Goal: Transaction & Acquisition: Purchase product/service

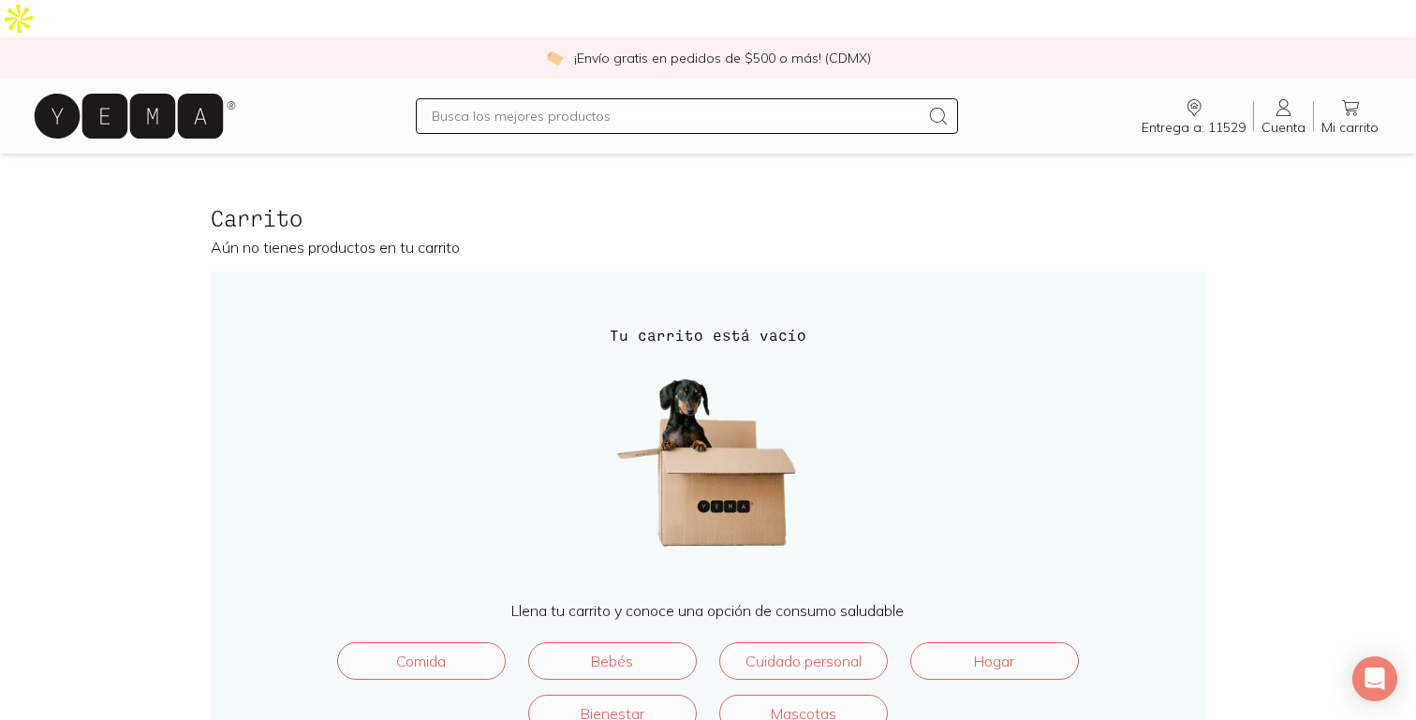
click at [1286, 119] on span "Cuenta" at bounding box center [1283, 127] width 44 height 17
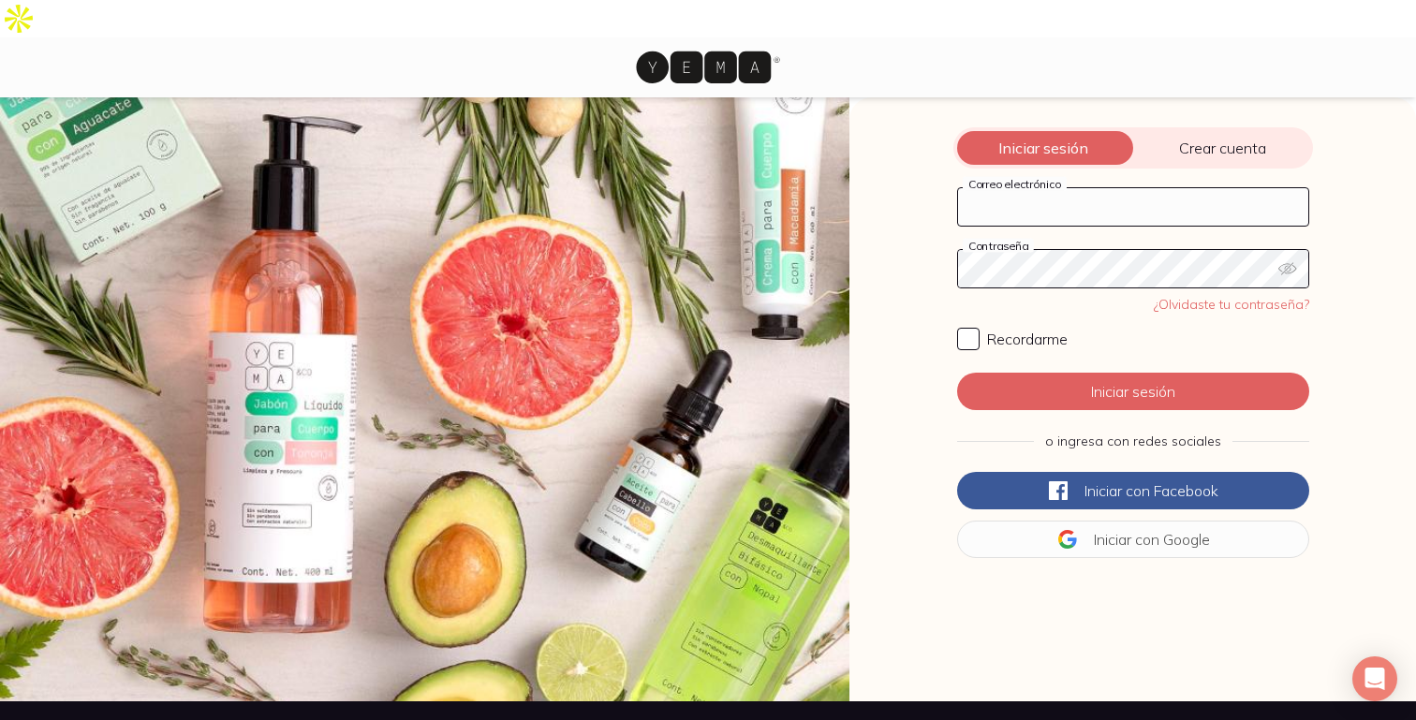
click at [1065, 188] on input "Correo electrónico" at bounding box center [1133, 206] width 350 height 37
type input "[PERSON_NAME][EMAIL_ADDRESS][PERSON_NAME][DOMAIN_NAME]"
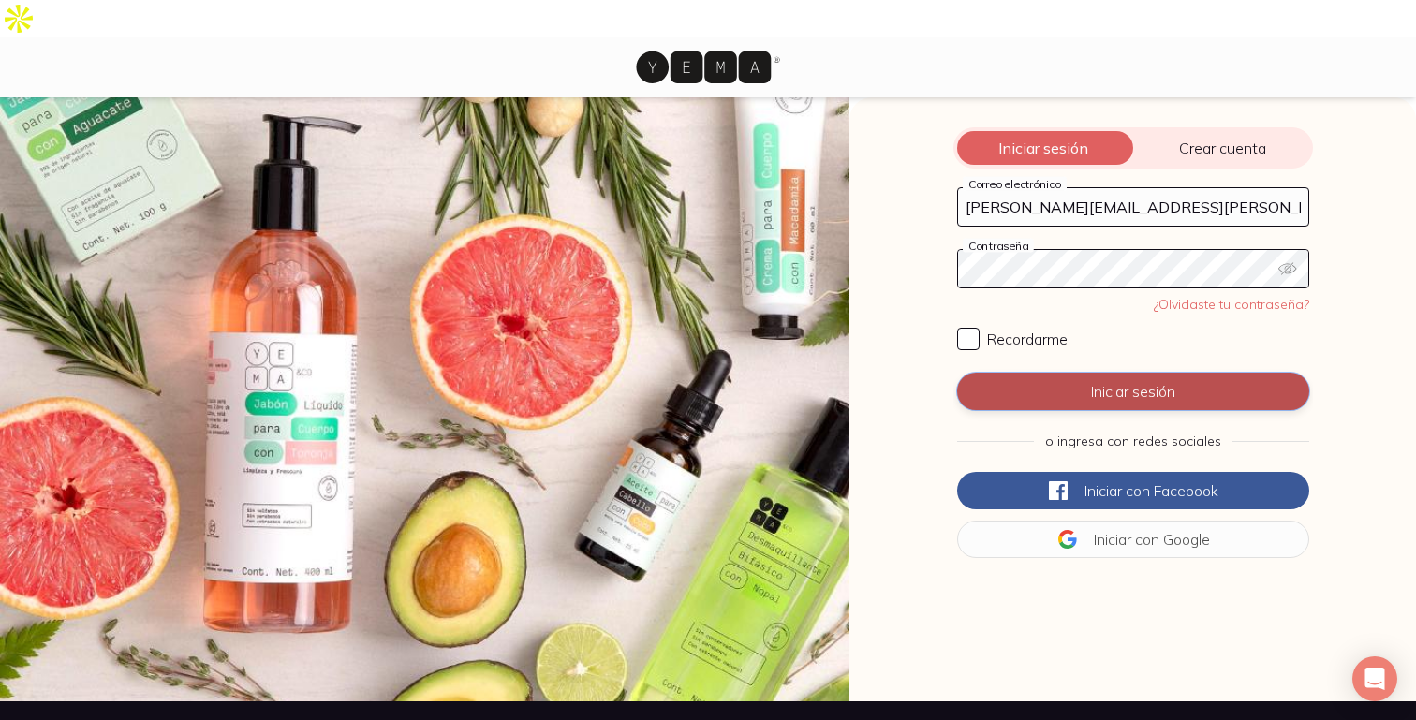
click at [1026, 373] on button "Iniciar sesión" at bounding box center [1133, 391] width 352 height 37
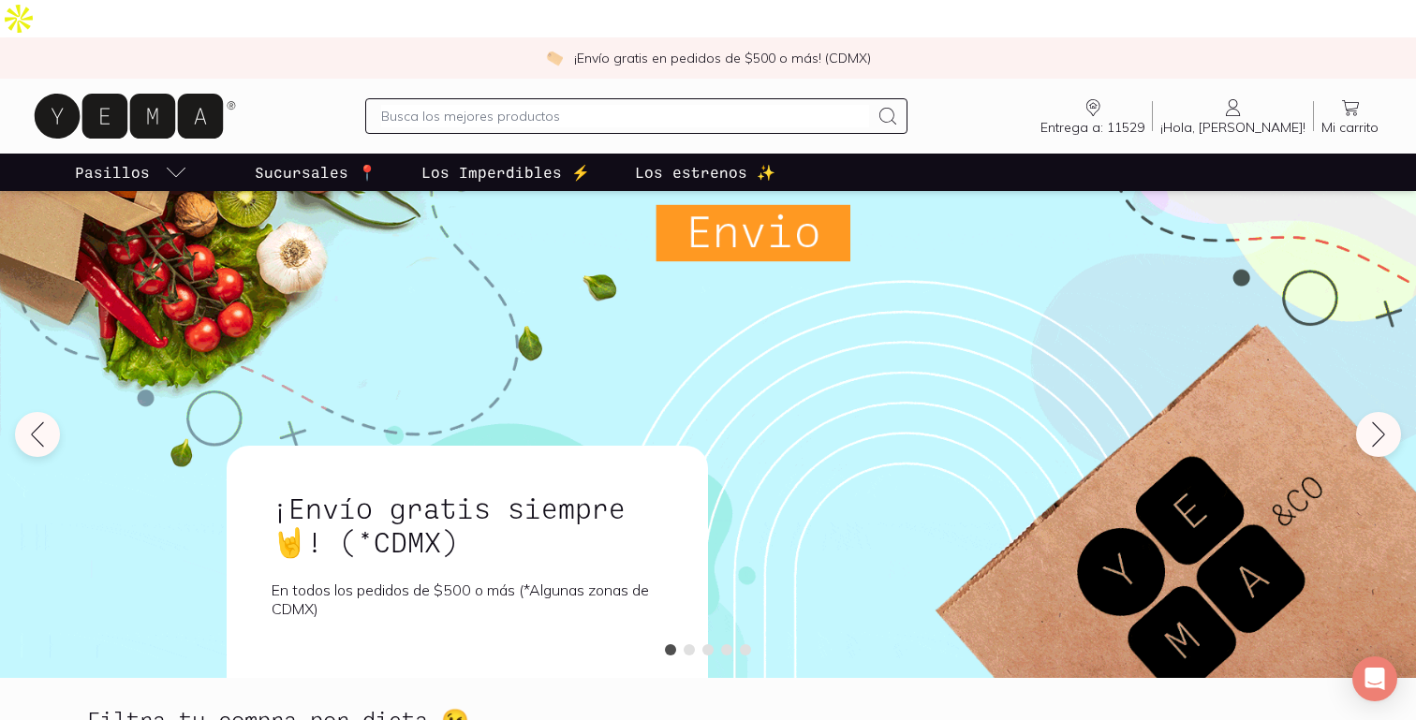
click at [644, 105] on input "text" at bounding box center [625, 116] width 488 height 22
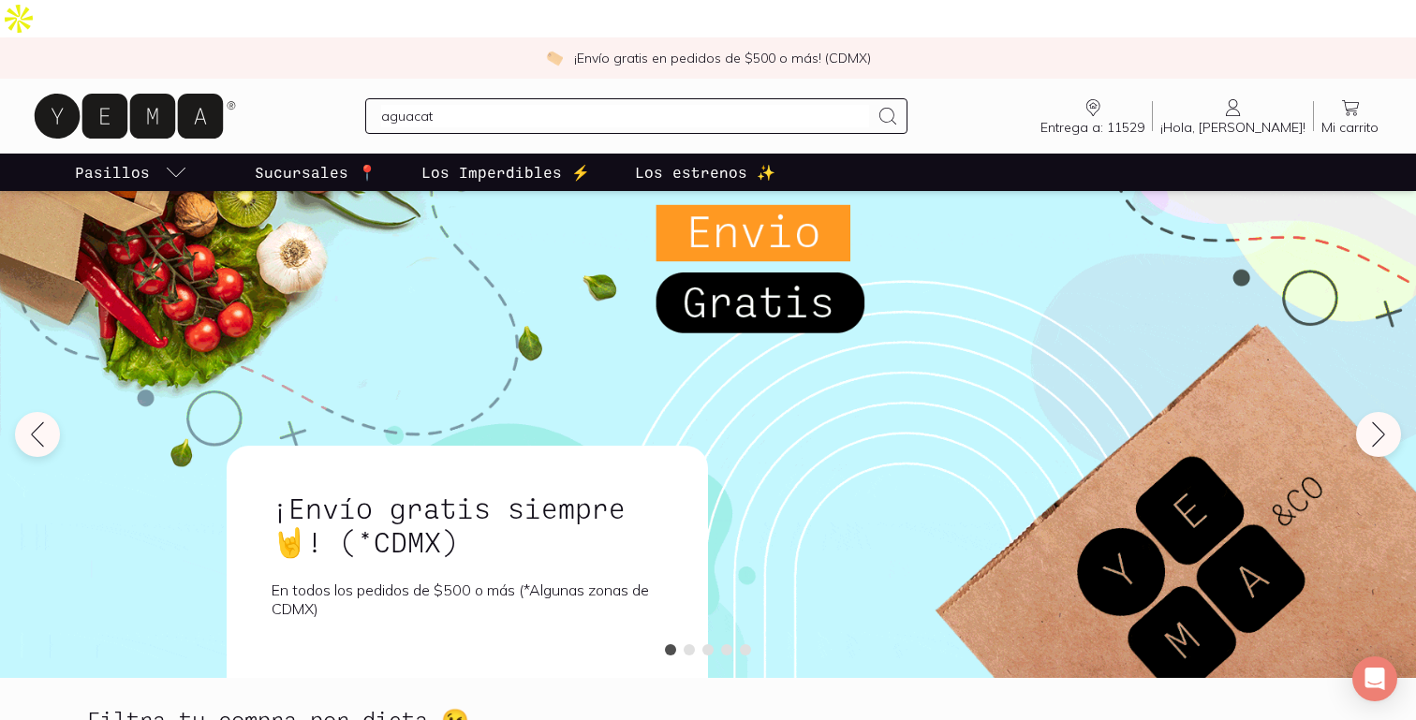
type input "aguacate"
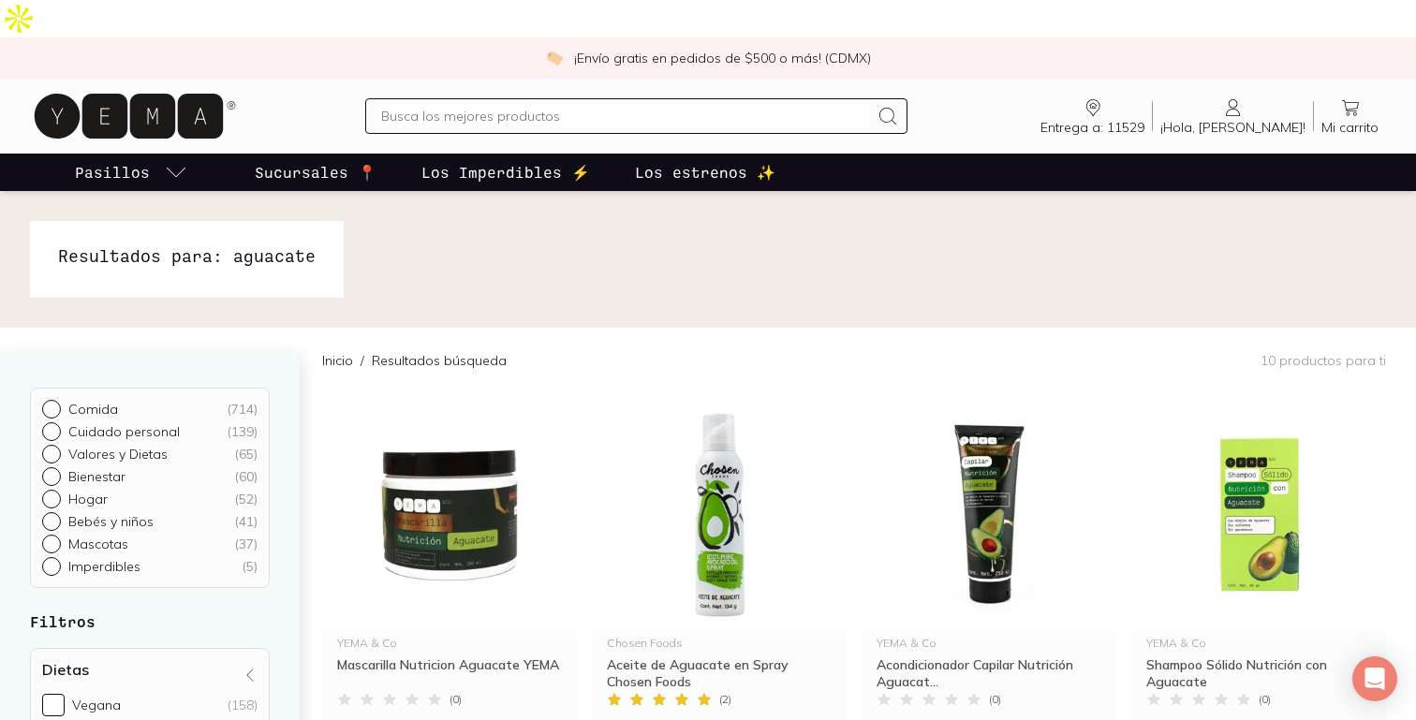
click at [451, 105] on input "text" at bounding box center [625, 116] width 488 height 22
type input "pescado [PERSON_NAME]"
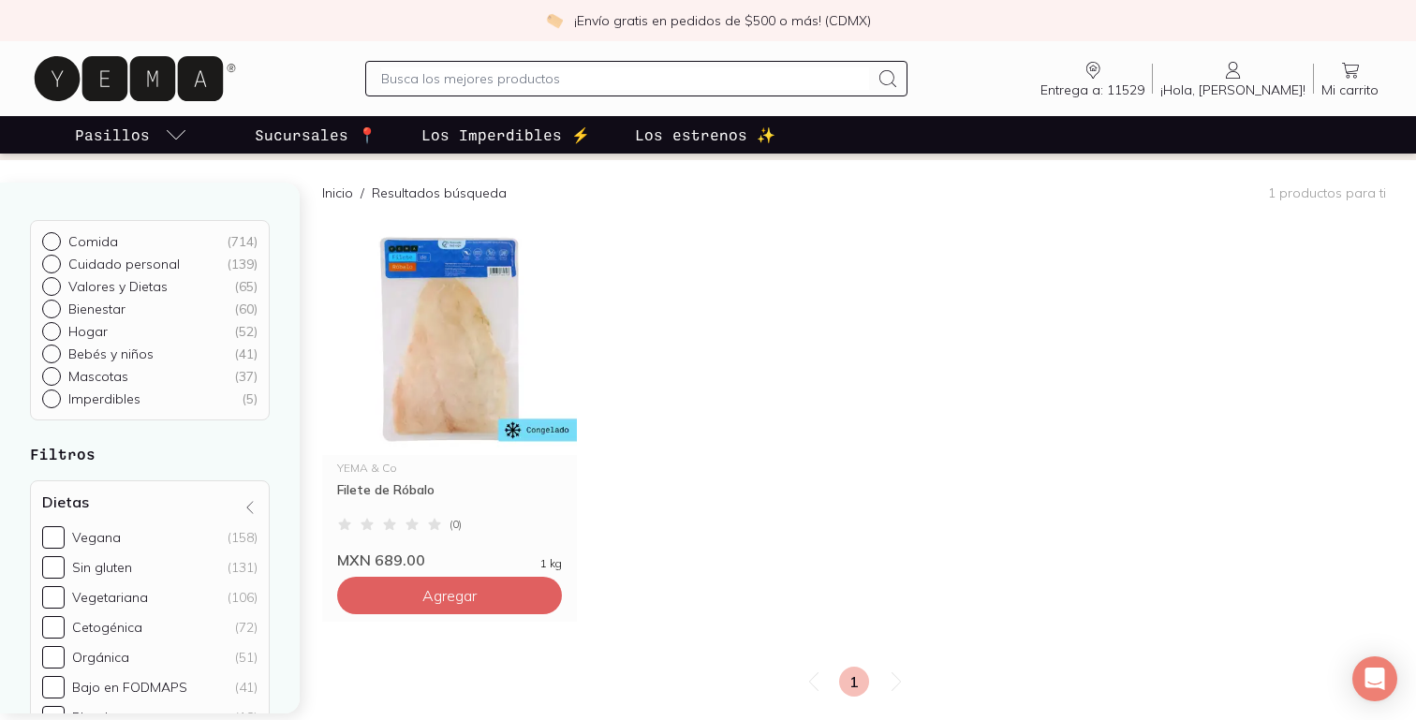
scroll to position [169, 0]
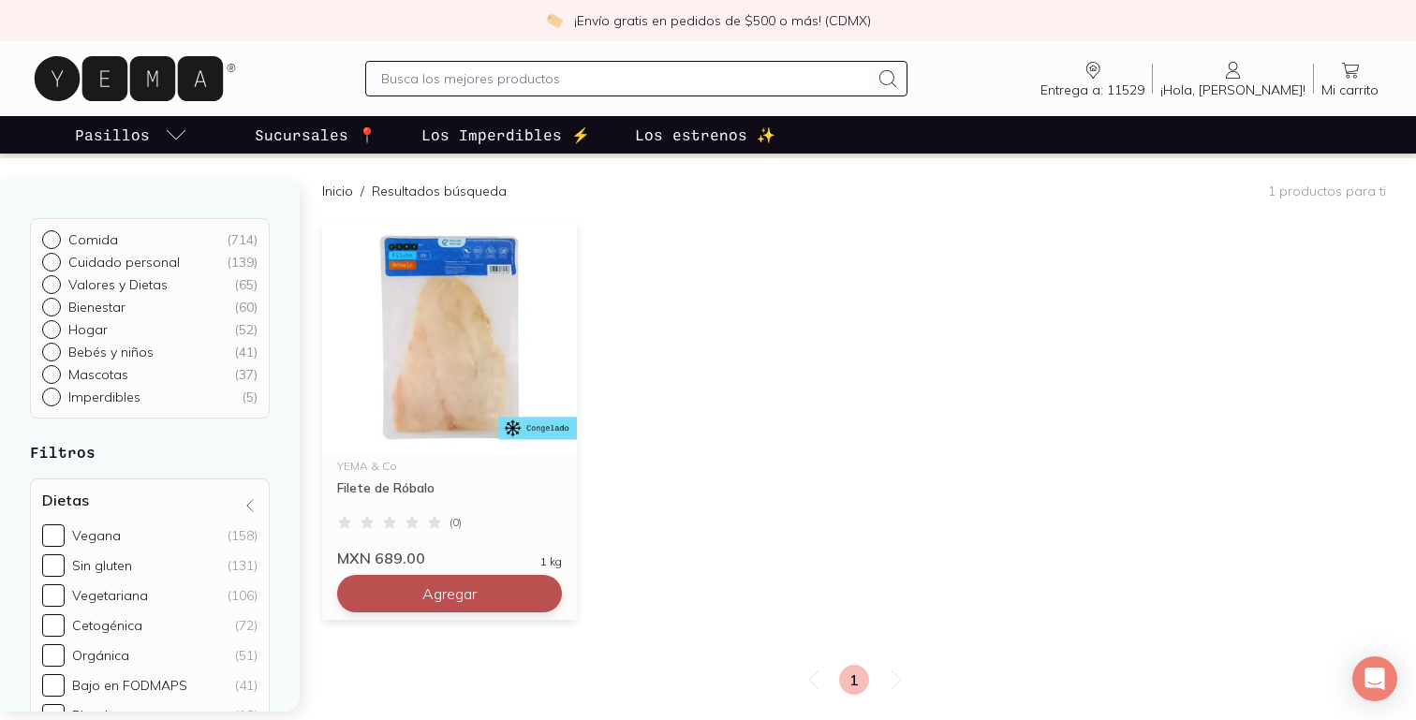
click at [434, 584] on span "Agregar" at bounding box center [449, 593] width 54 height 19
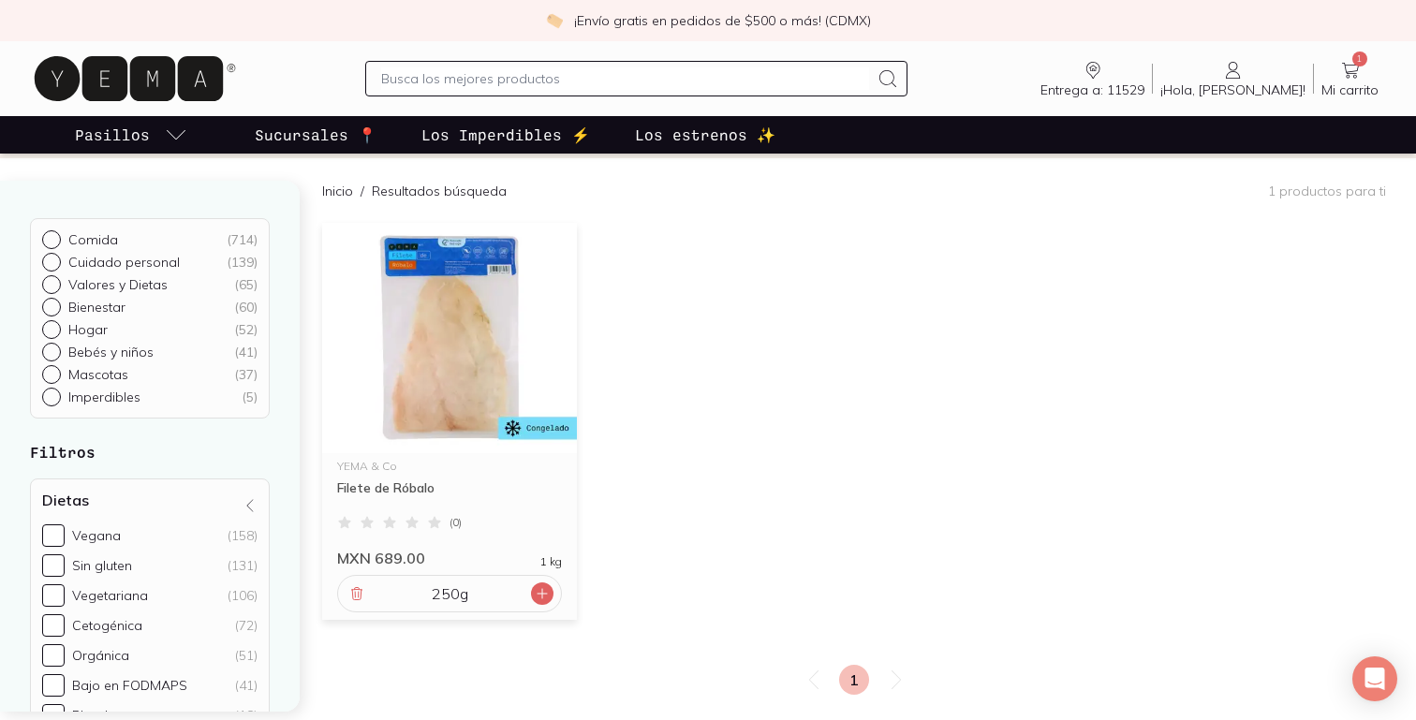
click at [550, 582] on div at bounding box center [542, 593] width 22 height 22
click at [506, 76] on input "text" at bounding box center [625, 78] width 488 height 22
type input "atun"
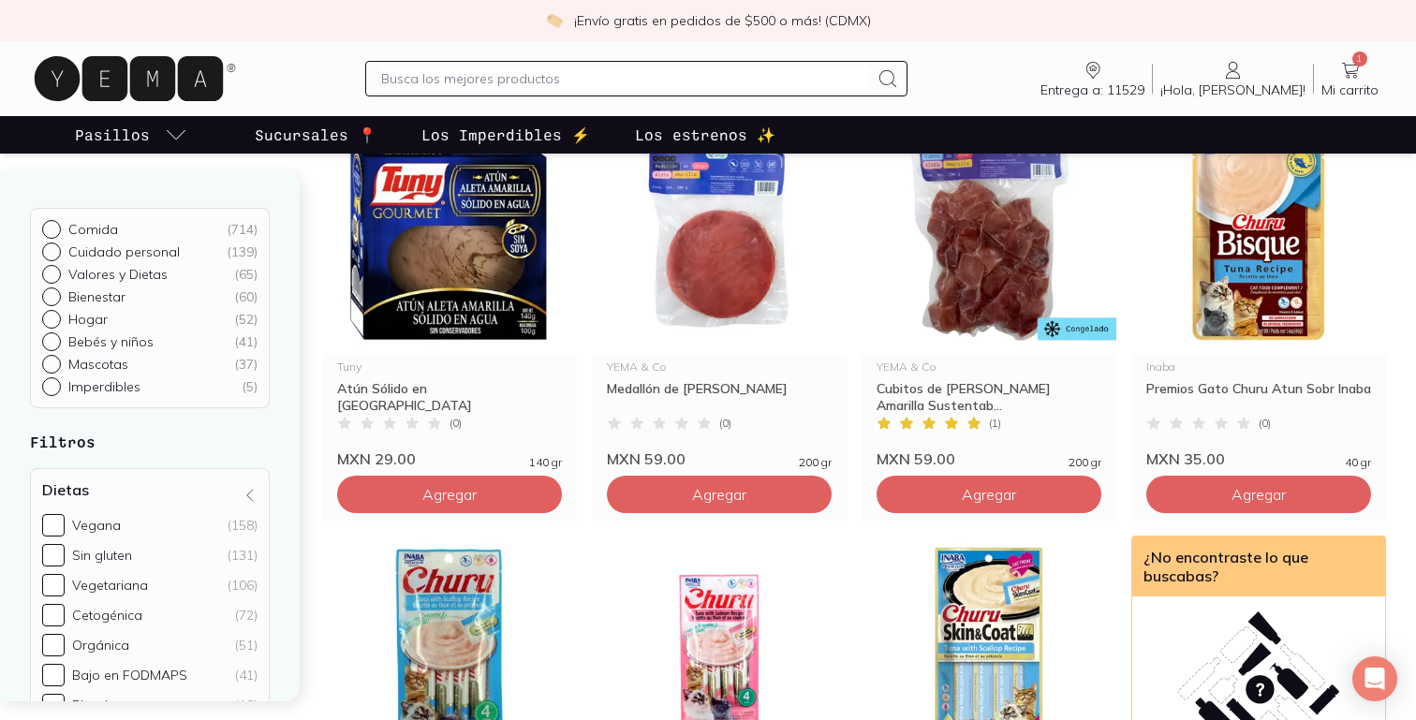
scroll to position [1473, 0]
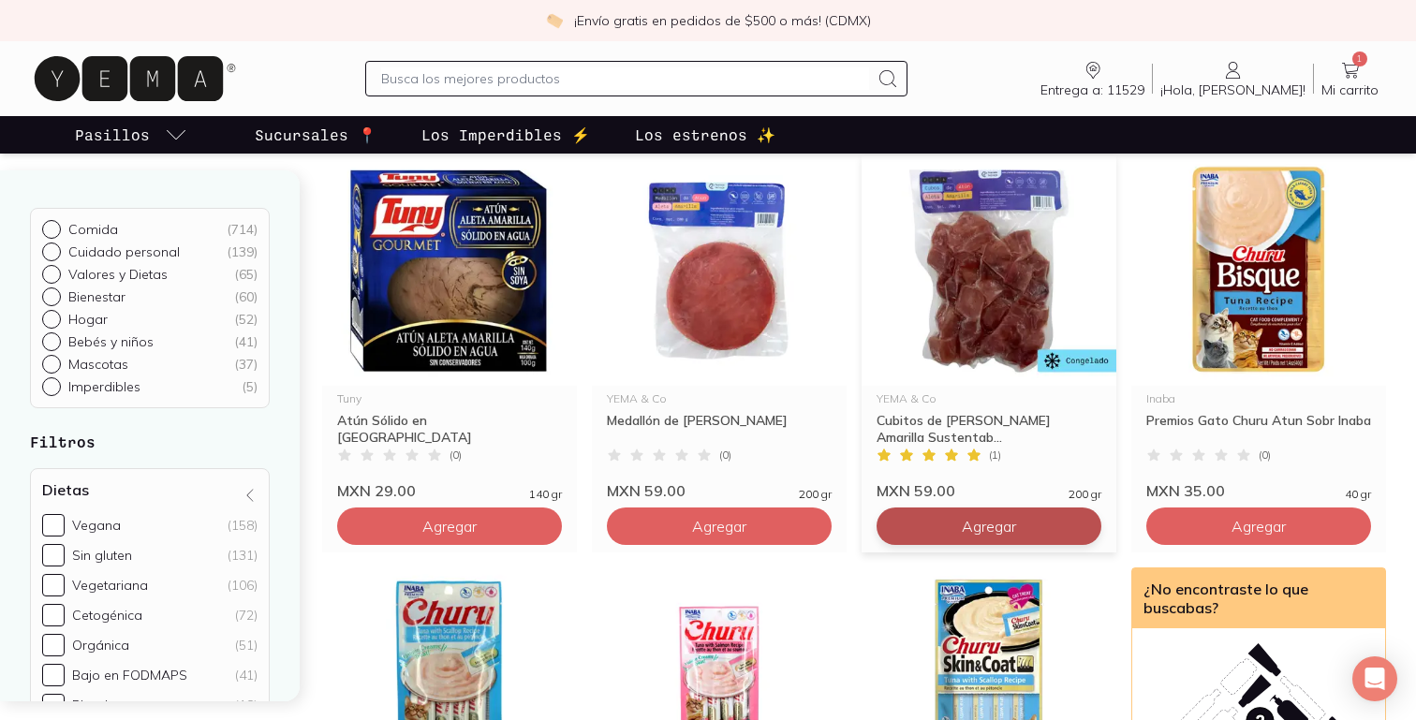
click at [1012, 517] on span "Agregar" at bounding box center [988, 526] width 54 height 19
click at [1089, 515] on div at bounding box center [1081, 526] width 22 height 22
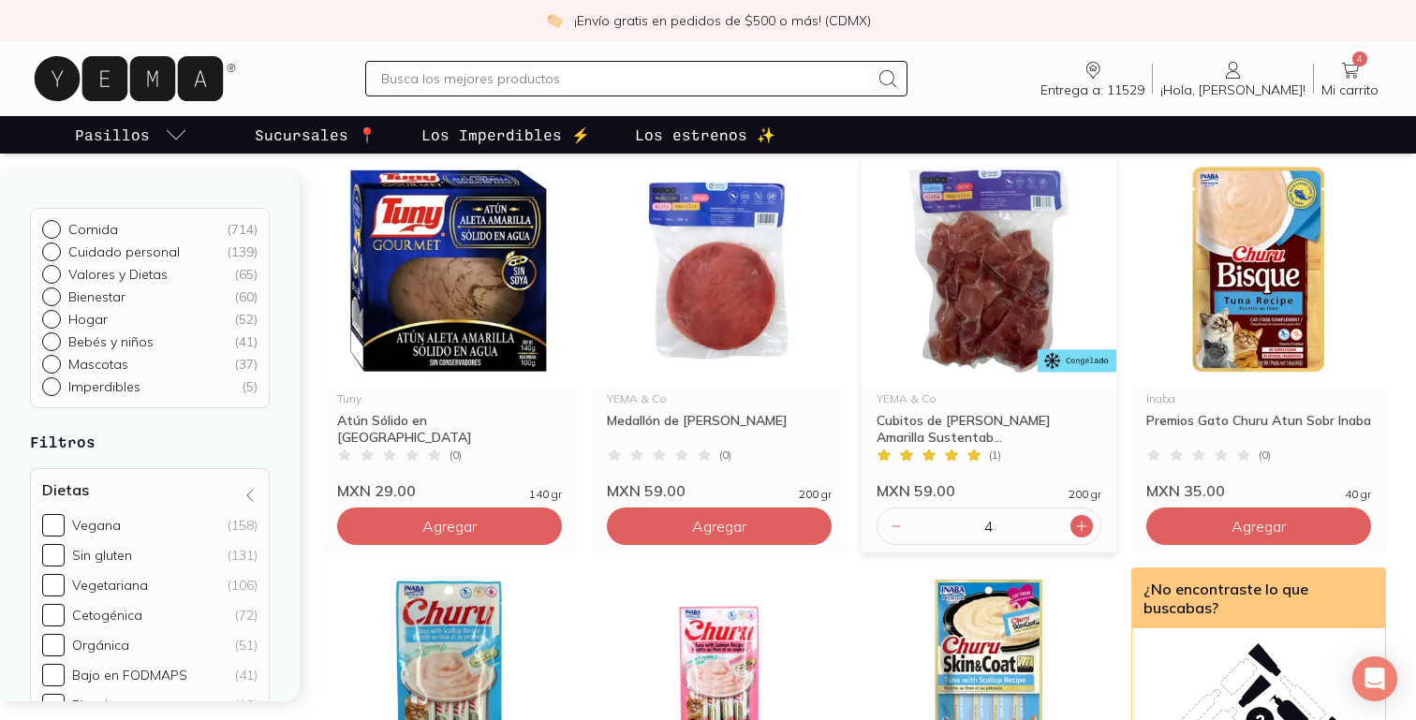
type input "5"
click at [779, 507] on button "Agregar" at bounding box center [719, 525] width 225 height 37
click at [812, 519] on icon at bounding box center [811, 526] width 15 height 15
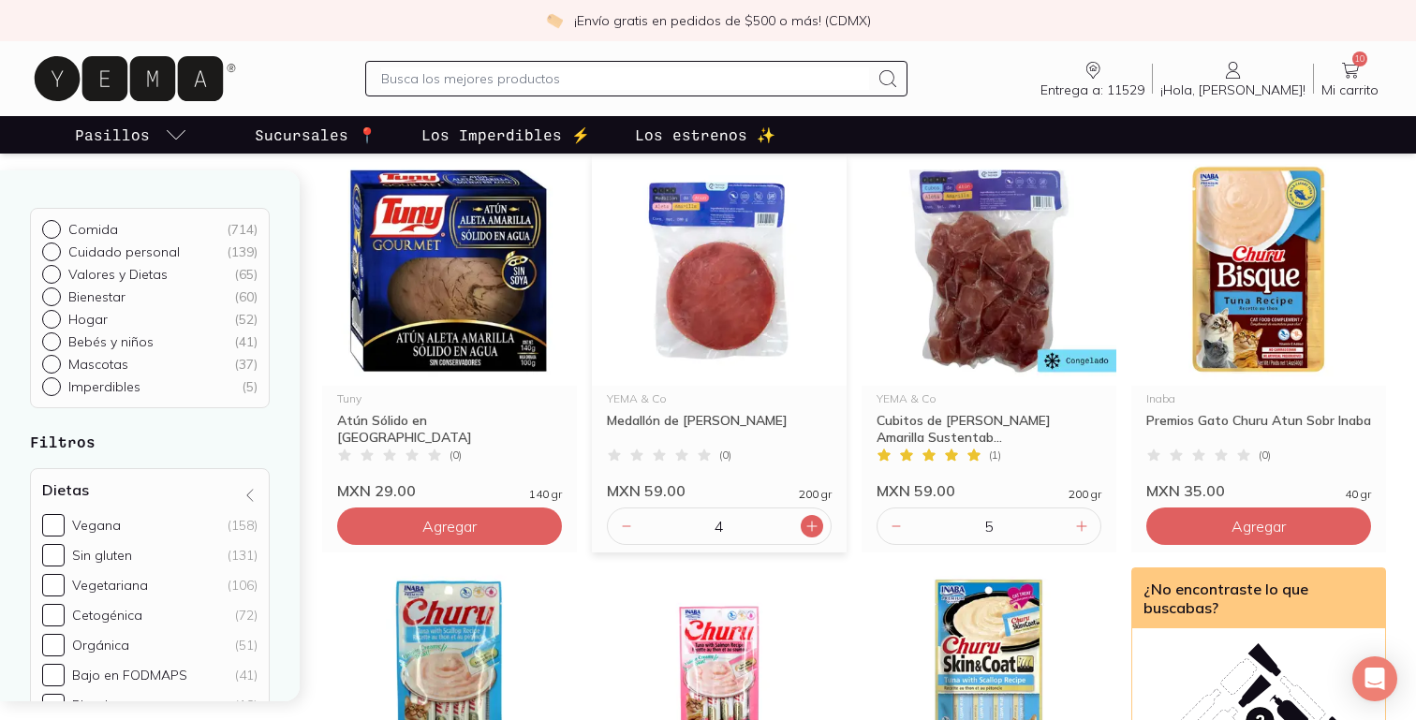
click at [812, 519] on icon at bounding box center [811, 526] width 15 height 15
type input "5"
click at [465, 86] on input "text" at bounding box center [625, 78] width 488 height 22
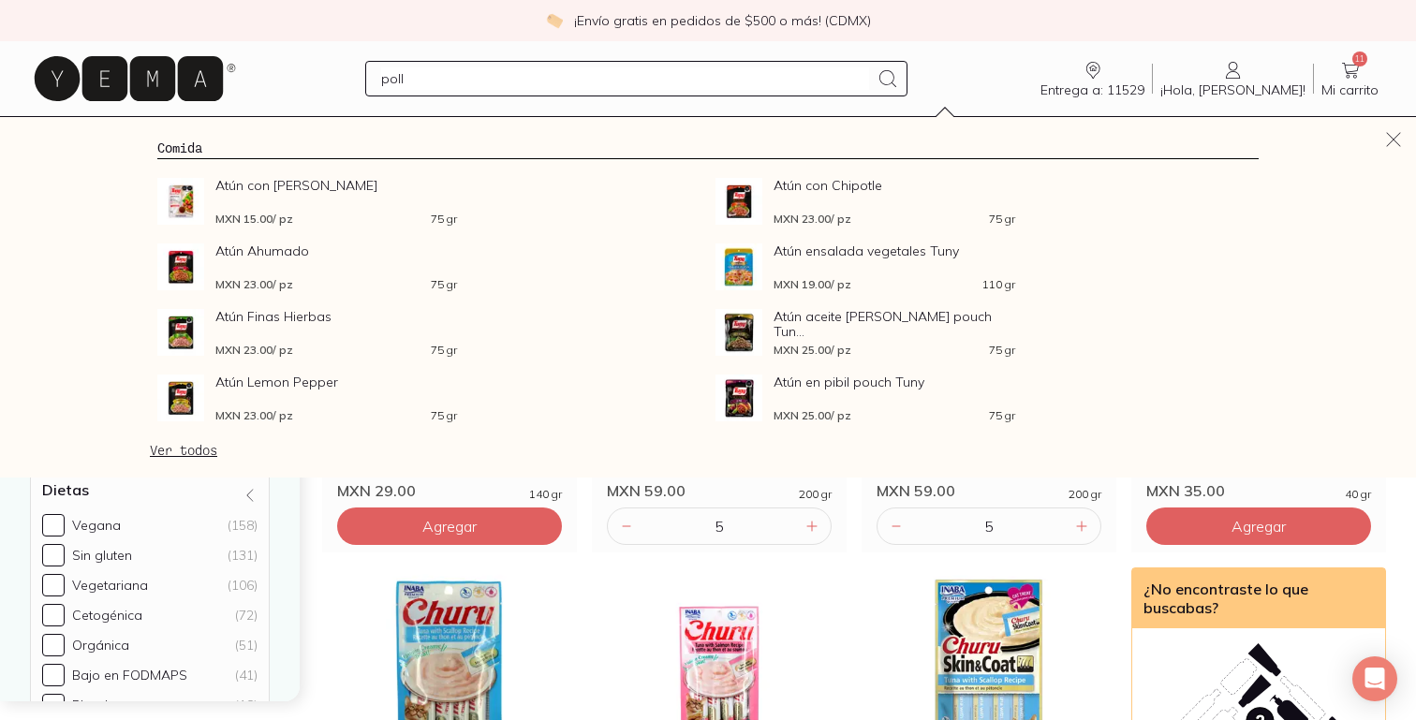
type input "pollo"
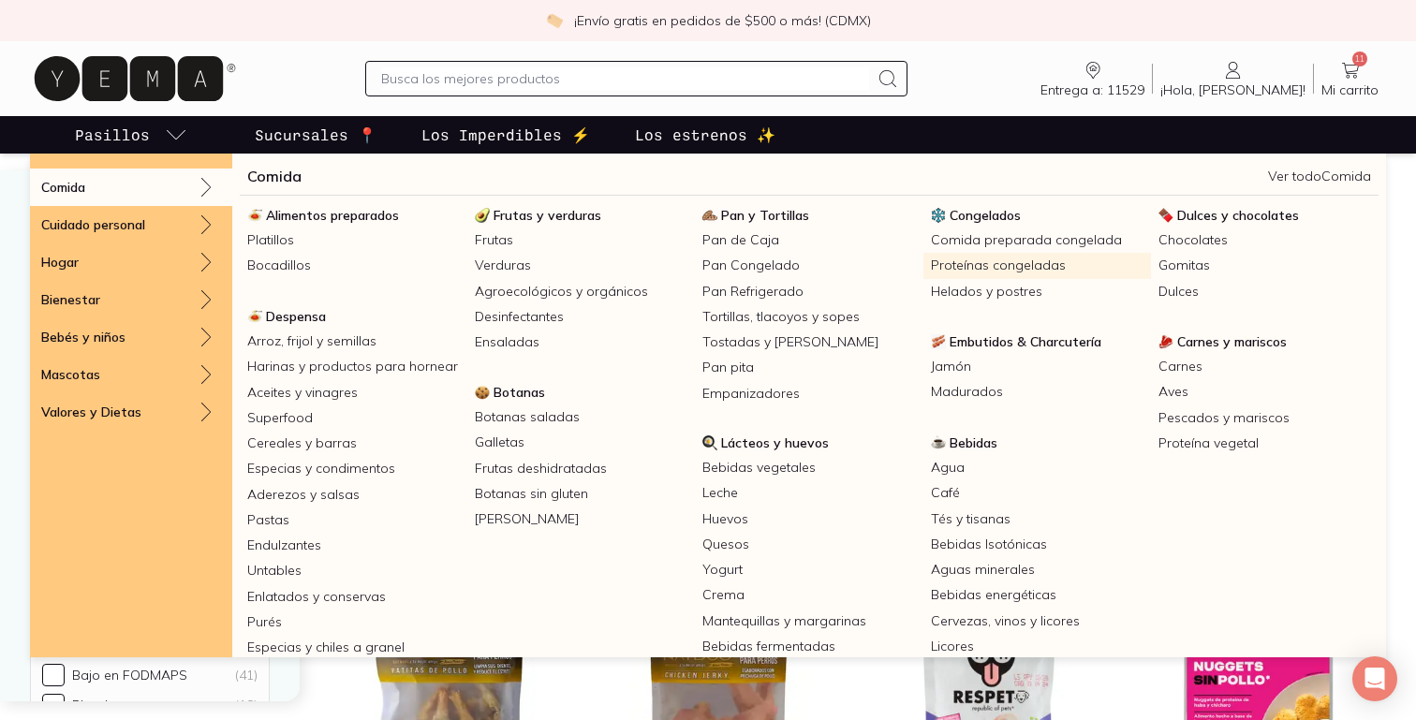
click at [1052, 272] on link "Proteínas congeladas" at bounding box center [1036, 265] width 227 height 25
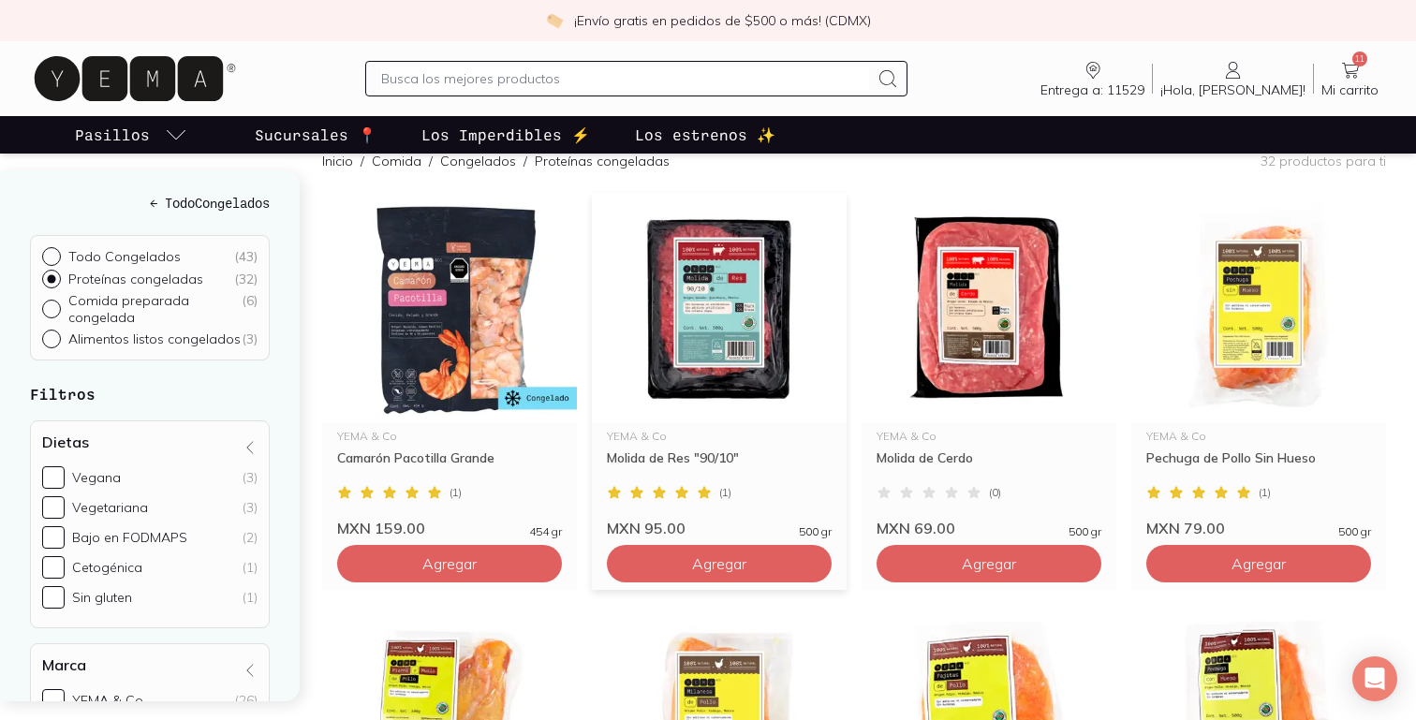
scroll to position [257, 0]
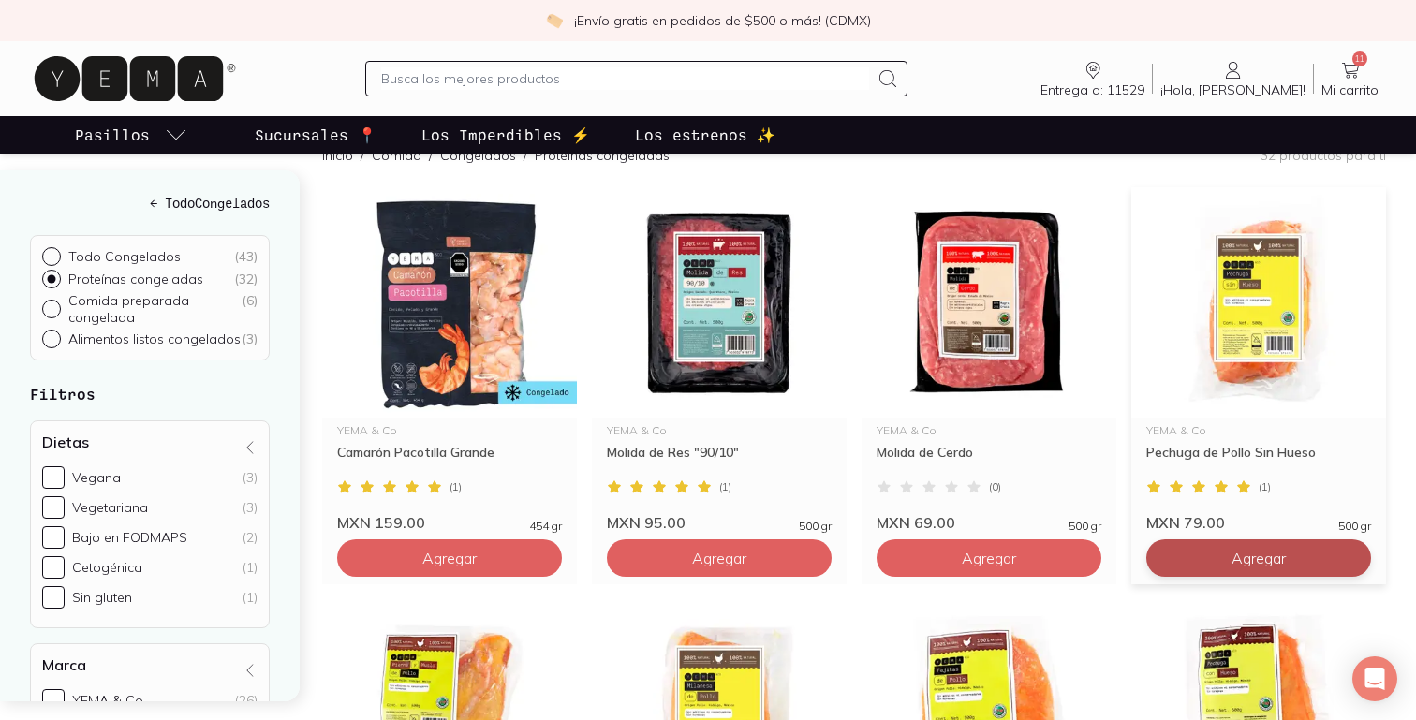
click at [1301, 539] on button "Agregar" at bounding box center [1258, 557] width 225 height 37
click at [1345, 550] on icon at bounding box center [1350, 557] width 15 height 15
type input "3"
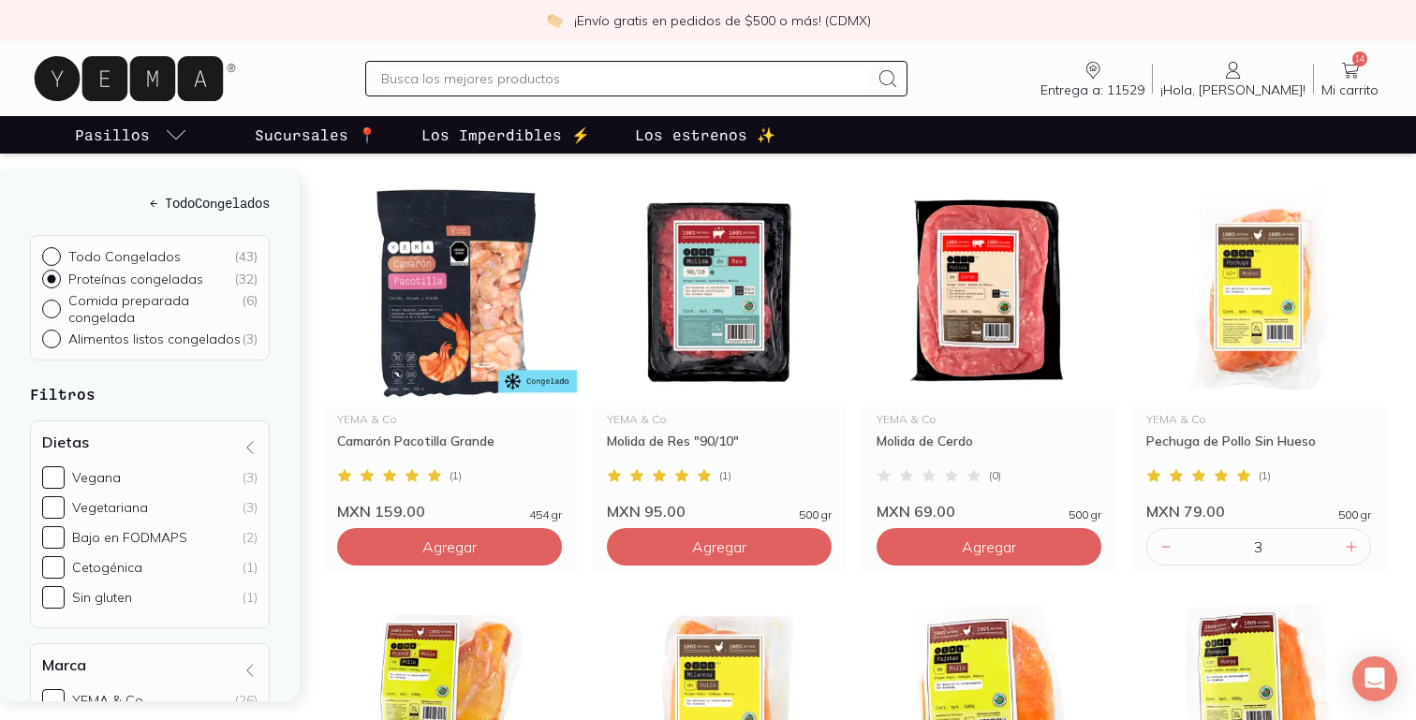
scroll to position [266, 0]
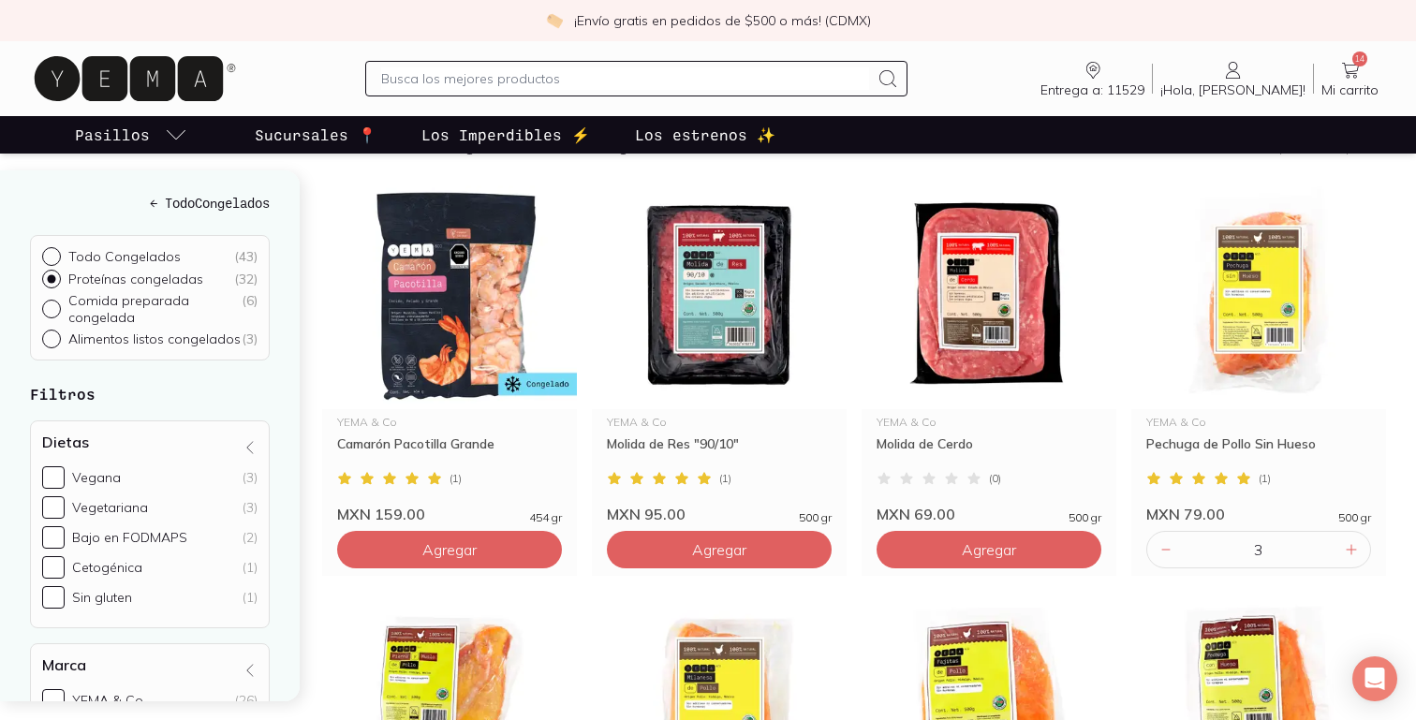
click at [1114, 87] on span "Entrega a: 11529" at bounding box center [1092, 89] width 104 height 17
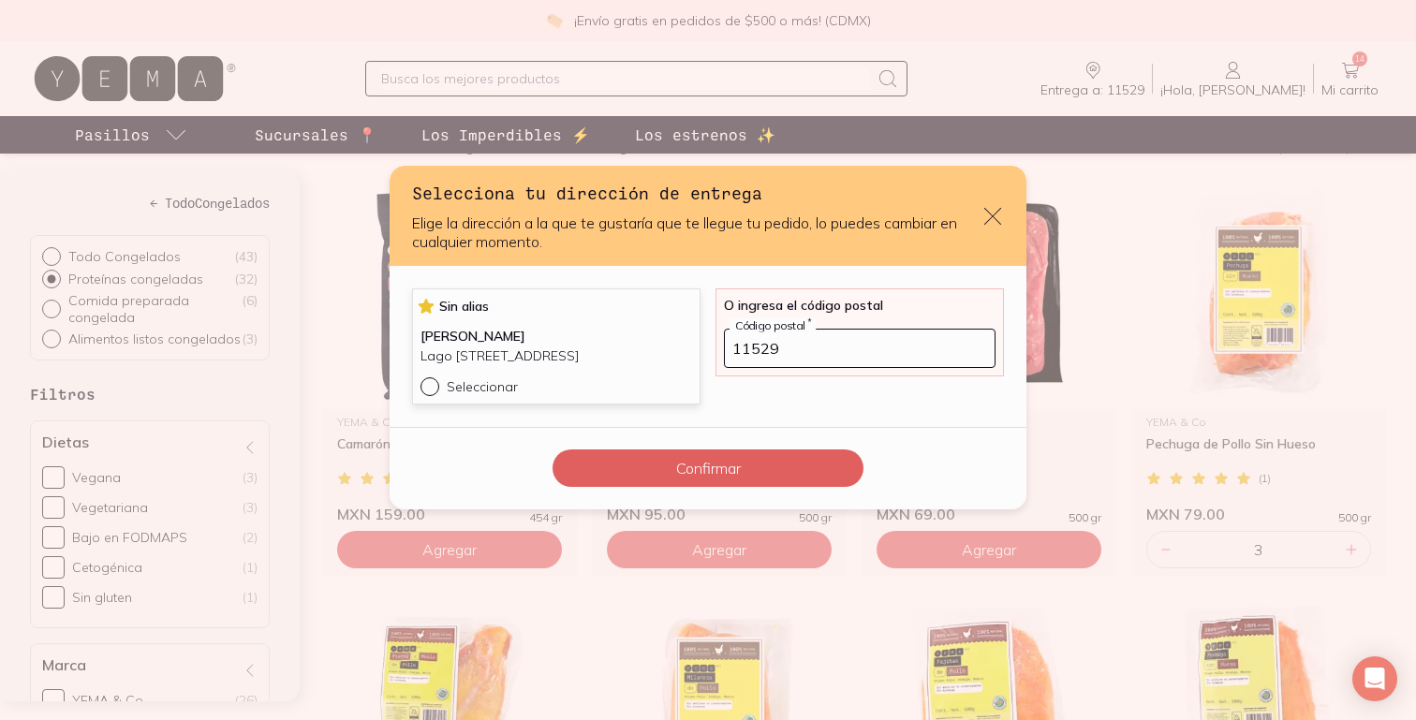
click at [433, 392] on input "Seleccionar" at bounding box center [427, 384] width 15 height 15
radio input "true"
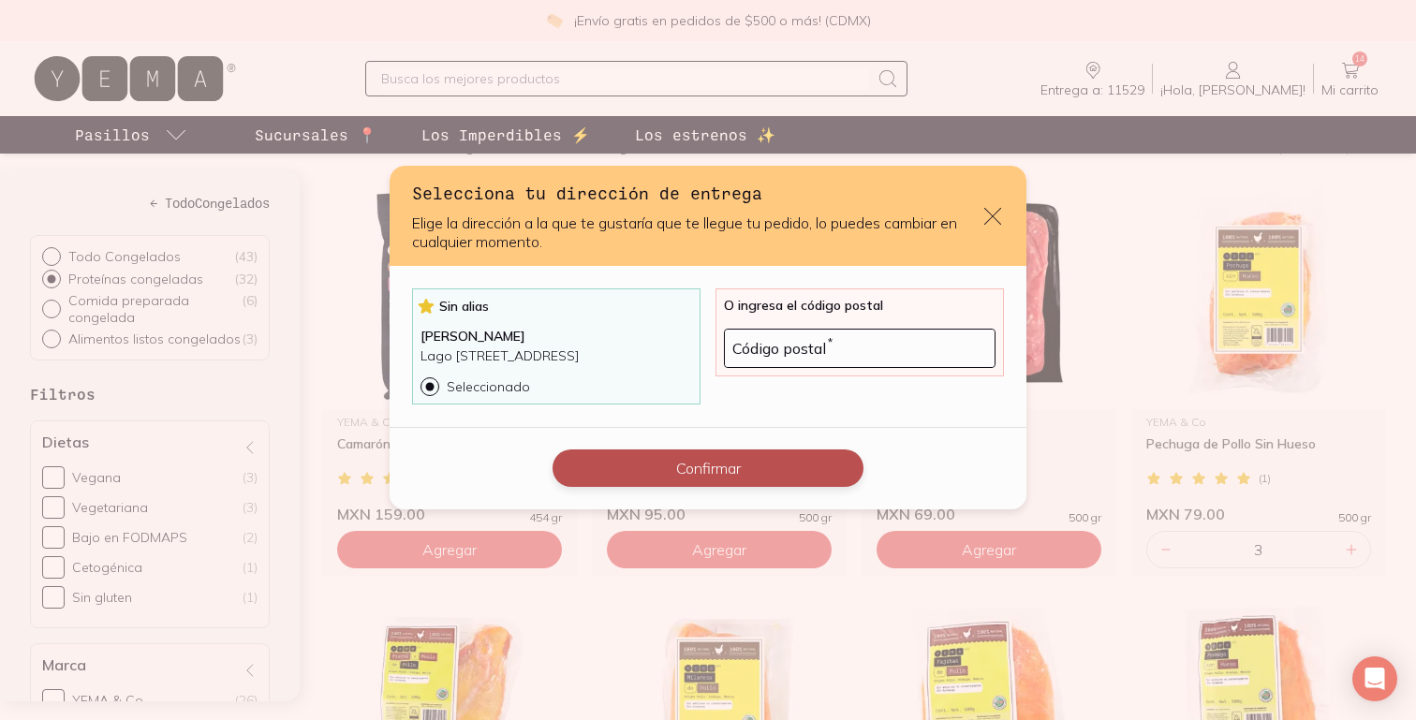
click at [675, 477] on button "Confirmar" at bounding box center [707, 467] width 311 height 37
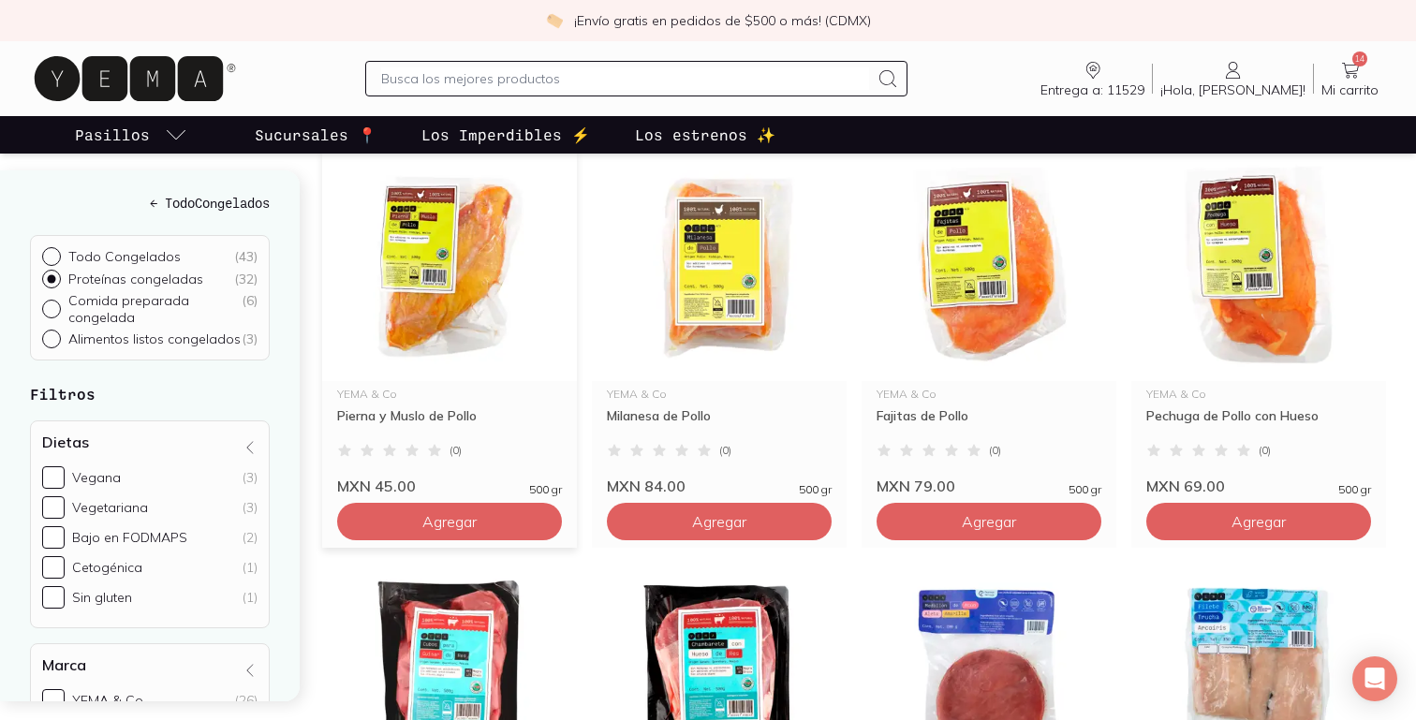
scroll to position [686, 0]
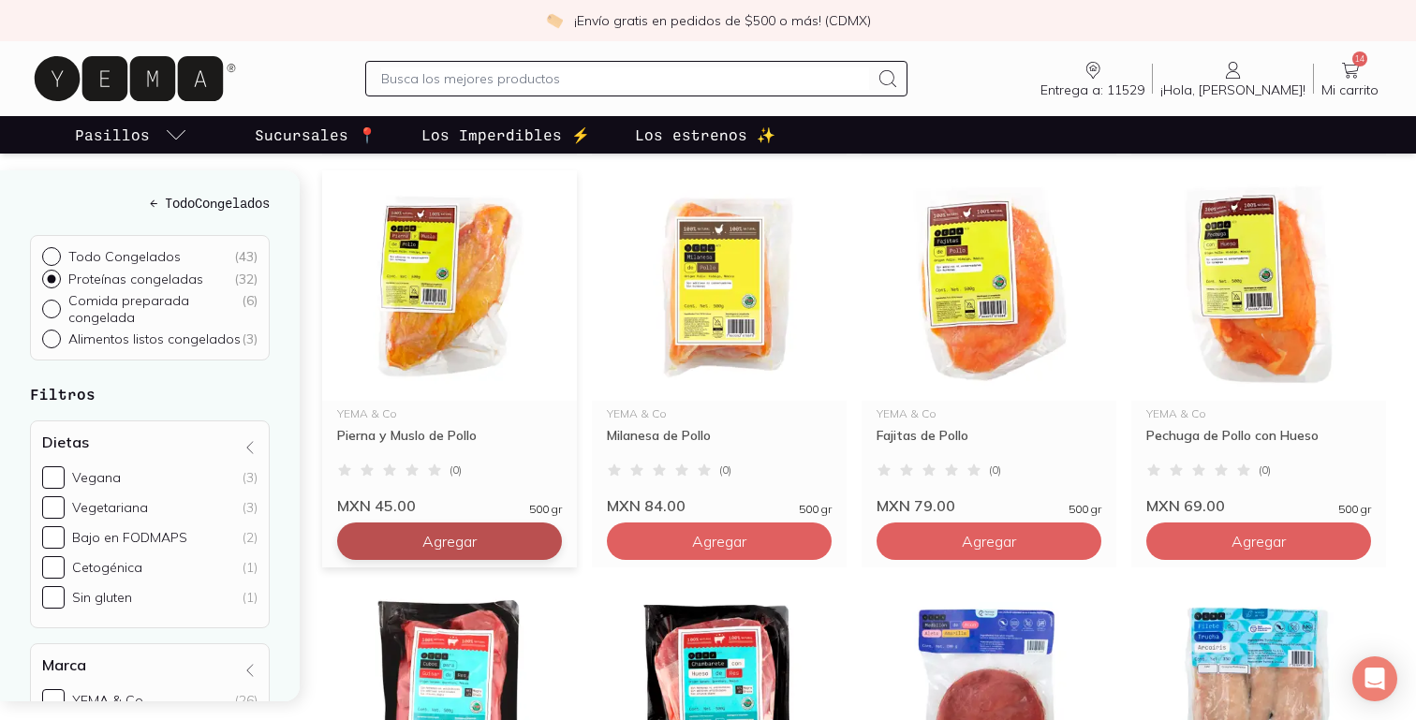
click at [505, 522] on button "Agregar" at bounding box center [449, 540] width 225 height 37
click at [550, 530] on div at bounding box center [542, 541] width 22 height 22
type input "3"
click at [561, 84] on input "text" at bounding box center [625, 78] width 488 height 22
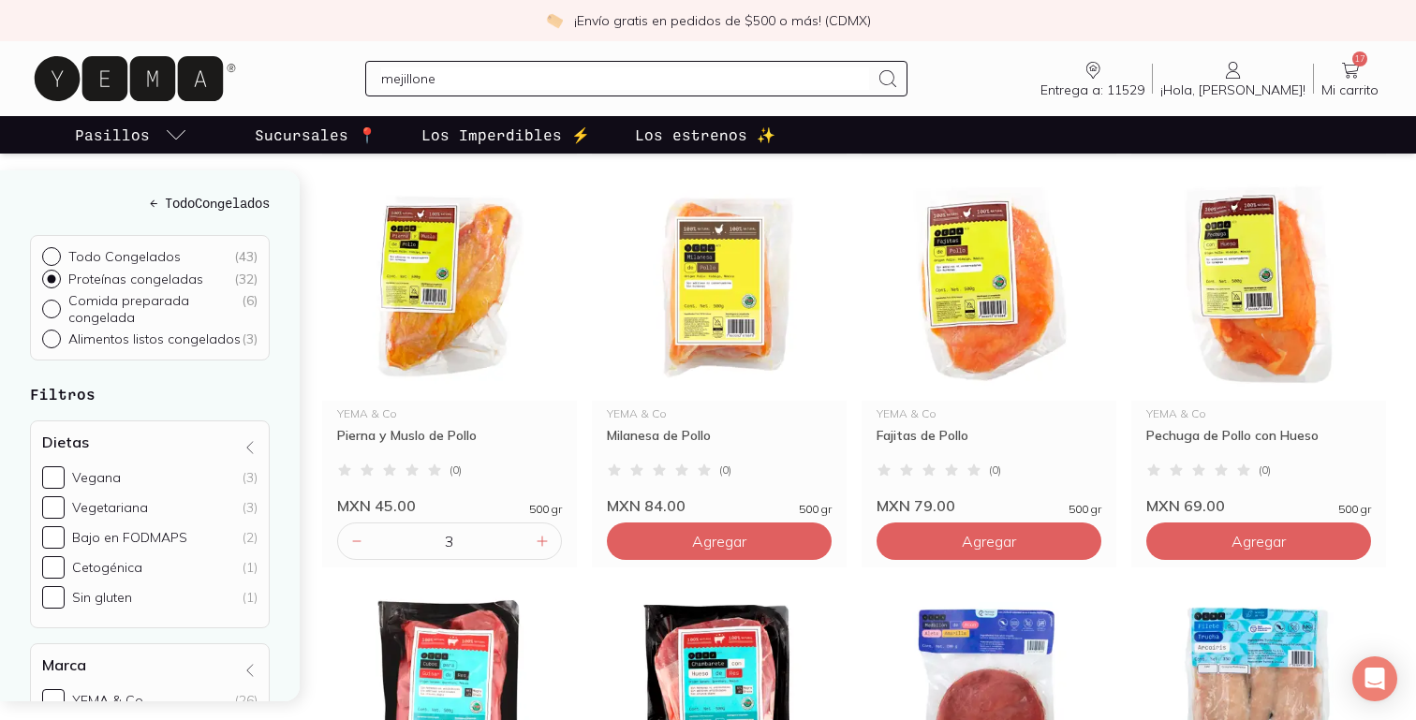
type input "mejillones"
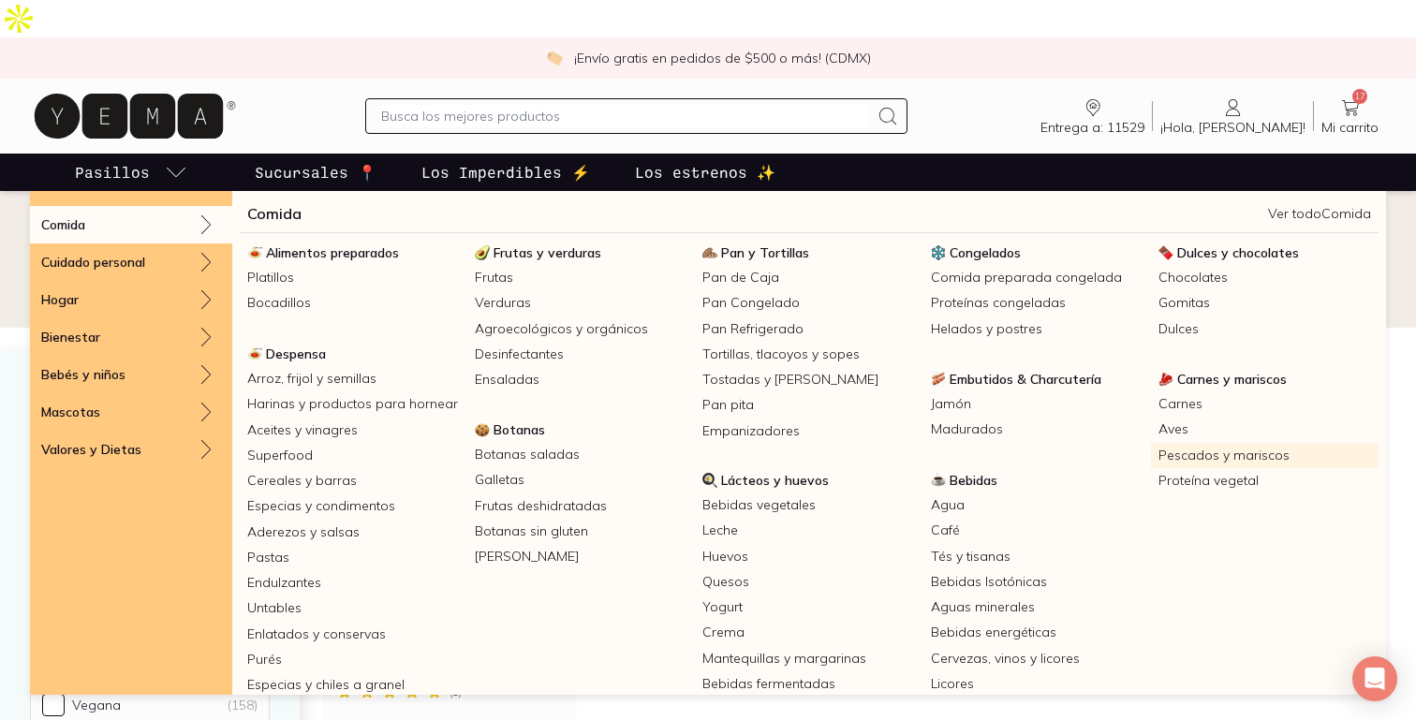
click at [1239, 443] on link "Pescados y mariscos" at bounding box center [1264, 455] width 227 height 25
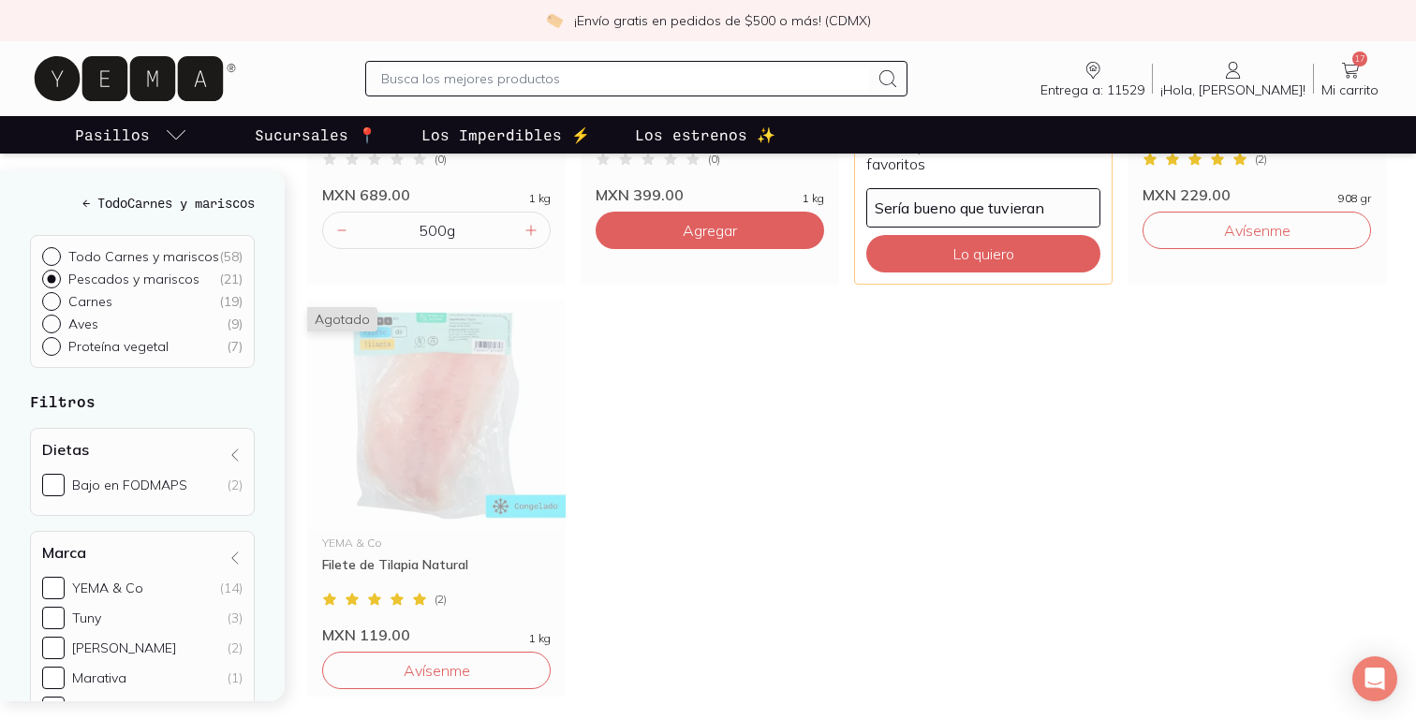
scroll to position [2220, 0]
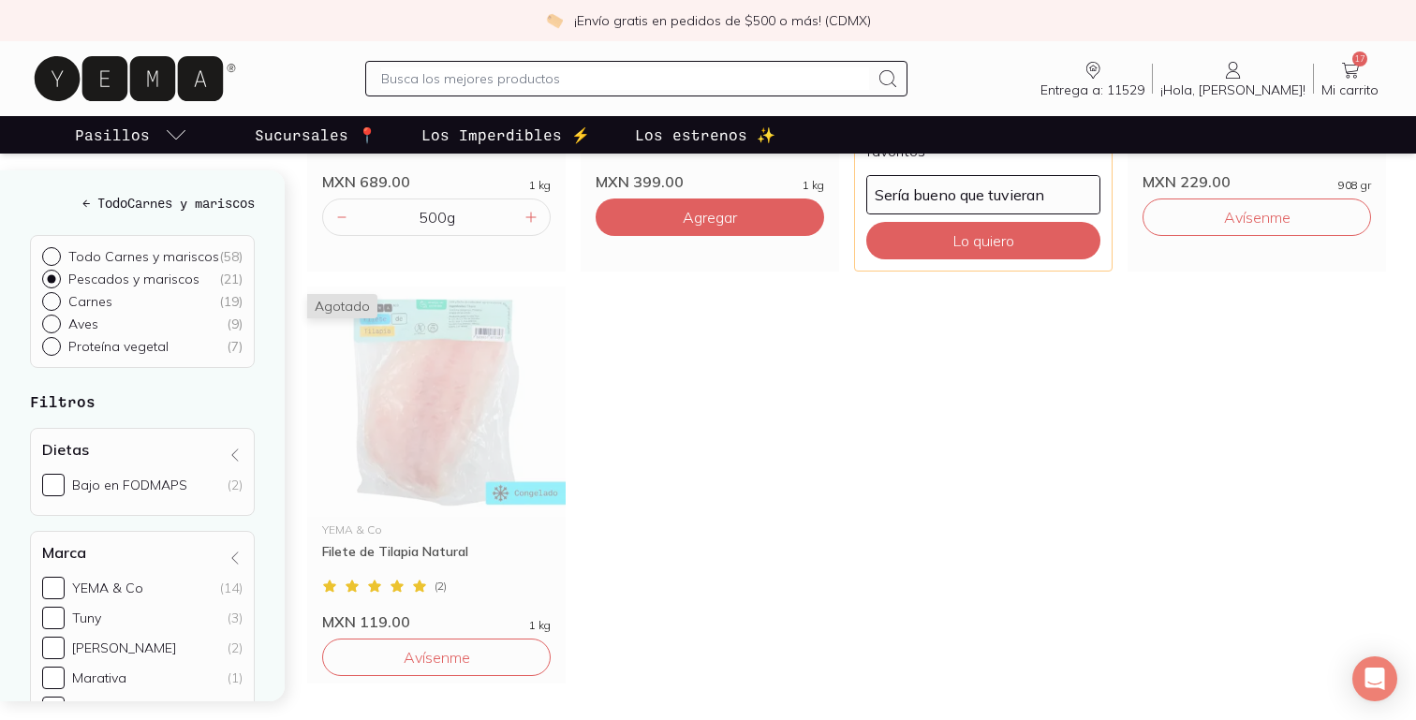
click at [617, 71] on input "text" at bounding box center [625, 78] width 488 height 22
type input "camaron"
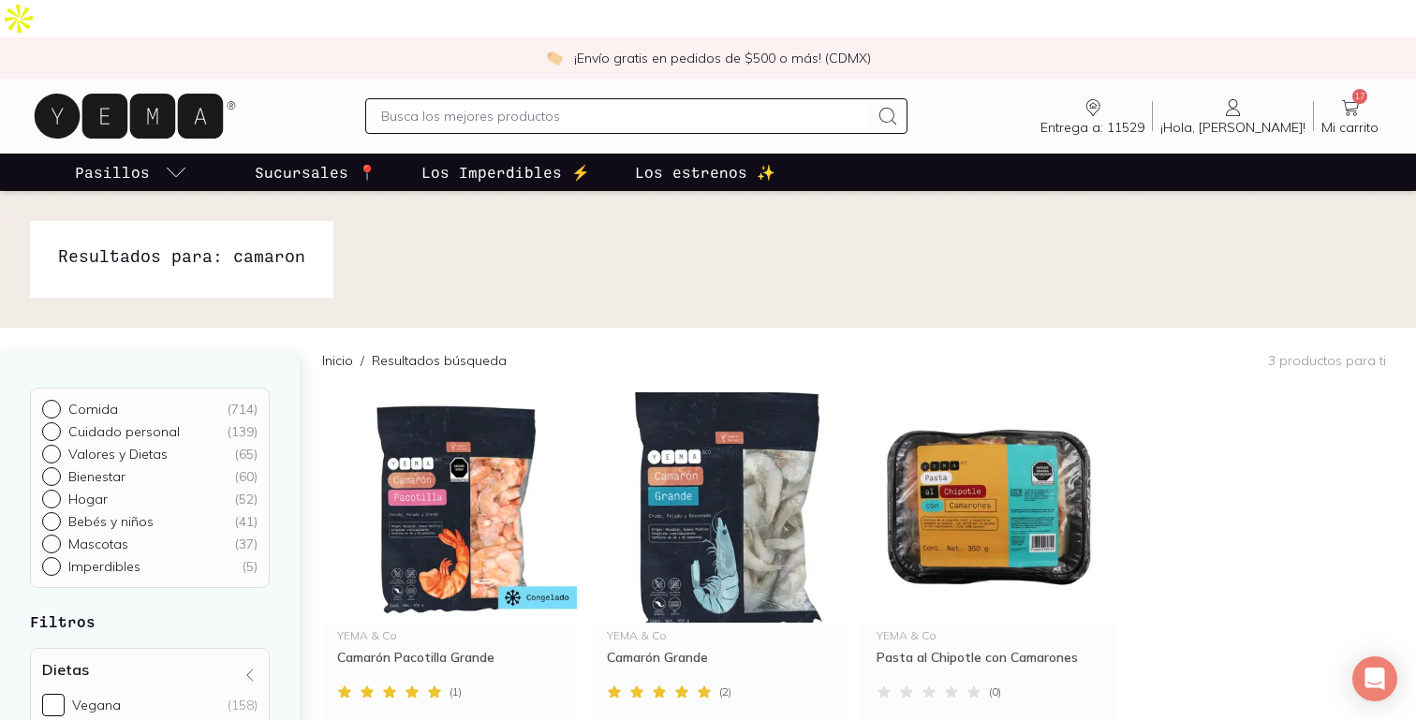
click at [558, 105] on input "text" at bounding box center [625, 116] width 488 height 22
type input "pimiento rojo"
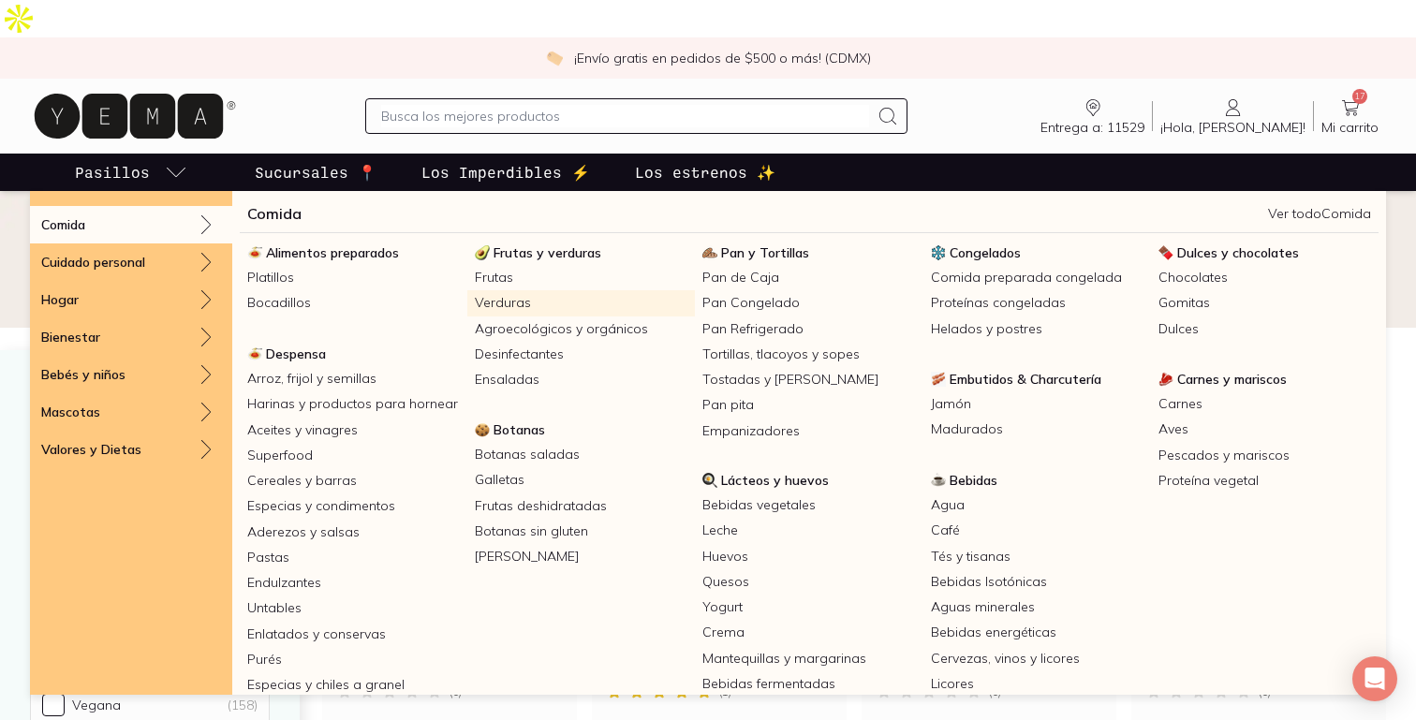
click at [504, 290] on link "Verduras" at bounding box center [580, 302] width 227 height 25
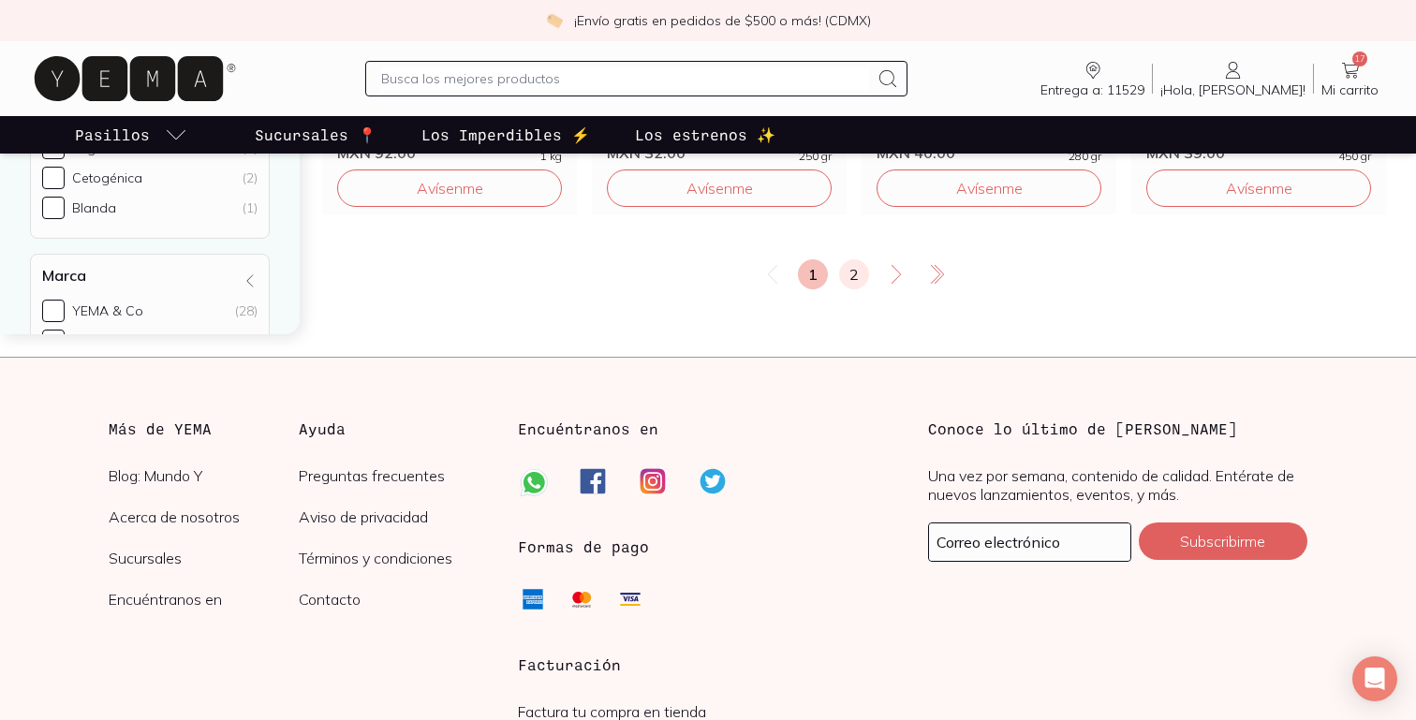
click at [853, 259] on link "2" at bounding box center [854, 274] width 30 height 30
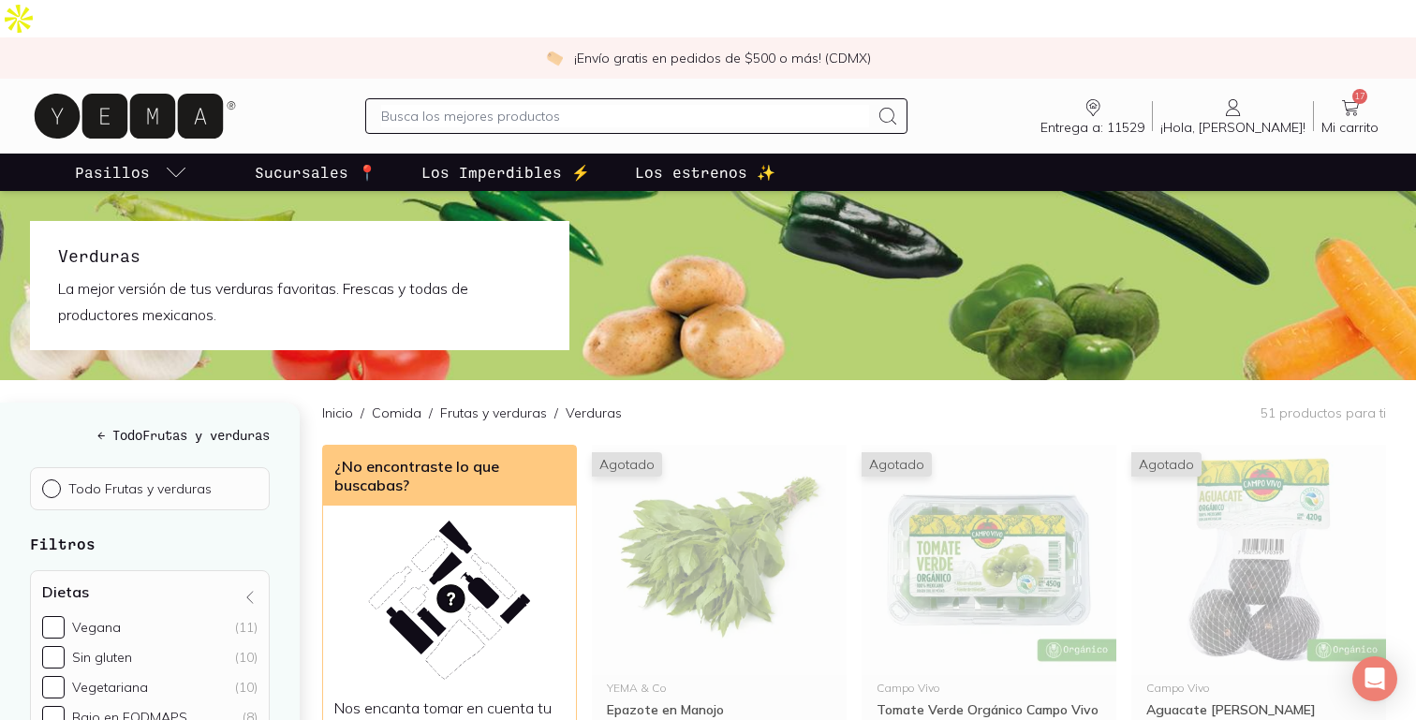
click at [529, 105] on input "text" at bounding box center [625, 116] width 488 height 22
type input "chia"
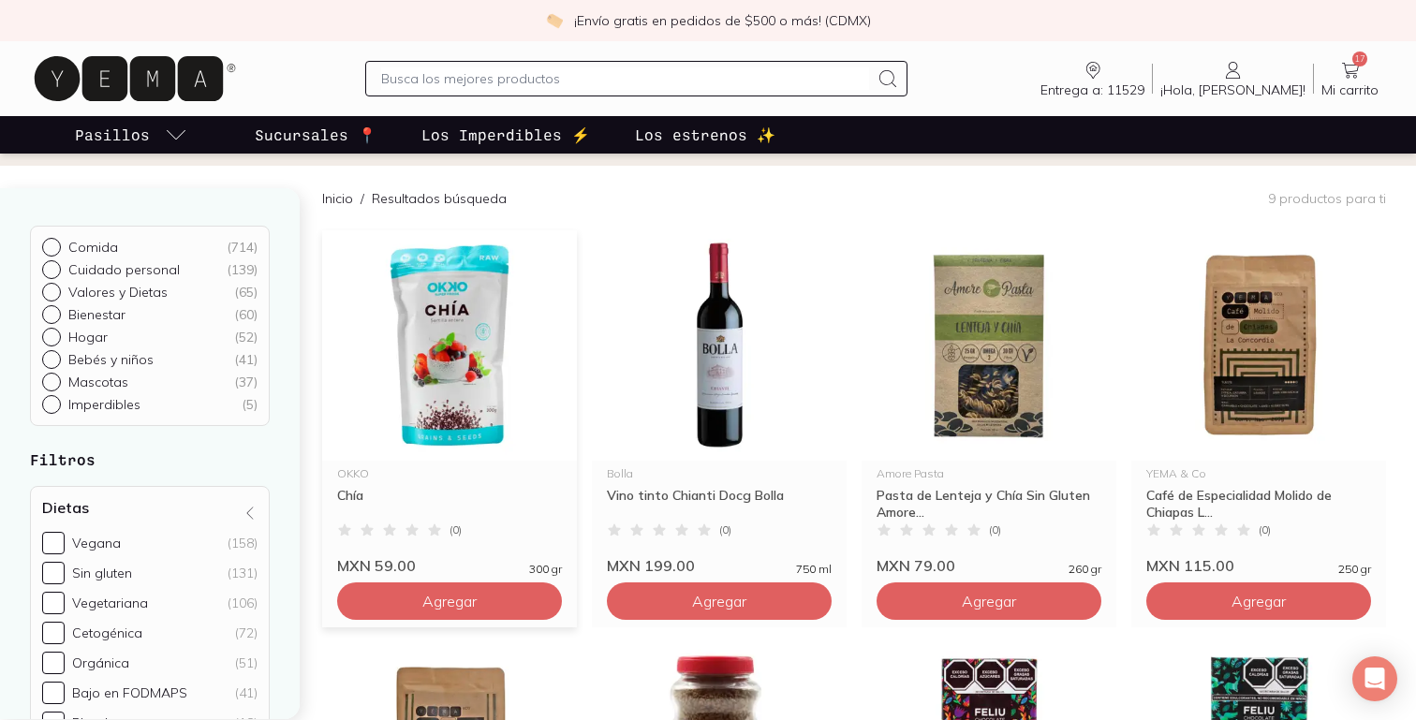
scroll to position [183, 0]
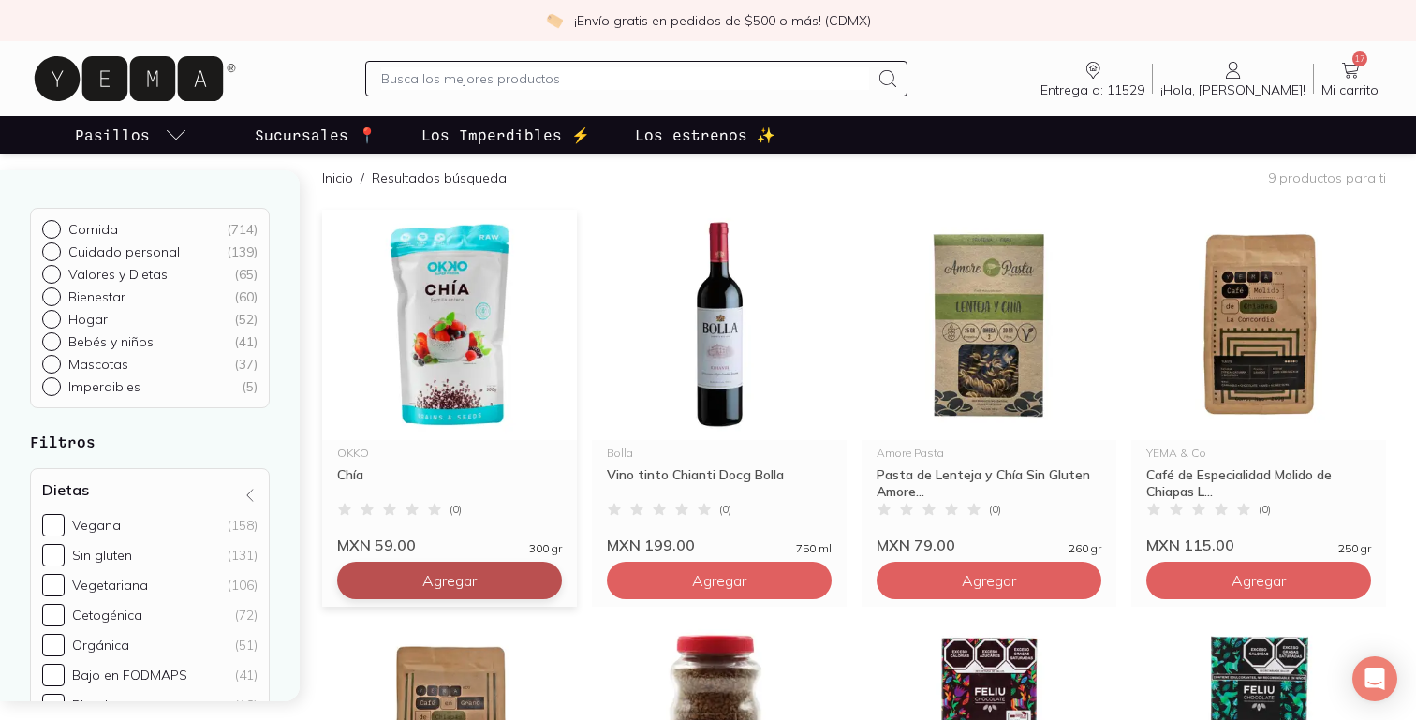
click at [458, 571] on span "Agregar" at bounding box center [449, 580] width 54 height 19
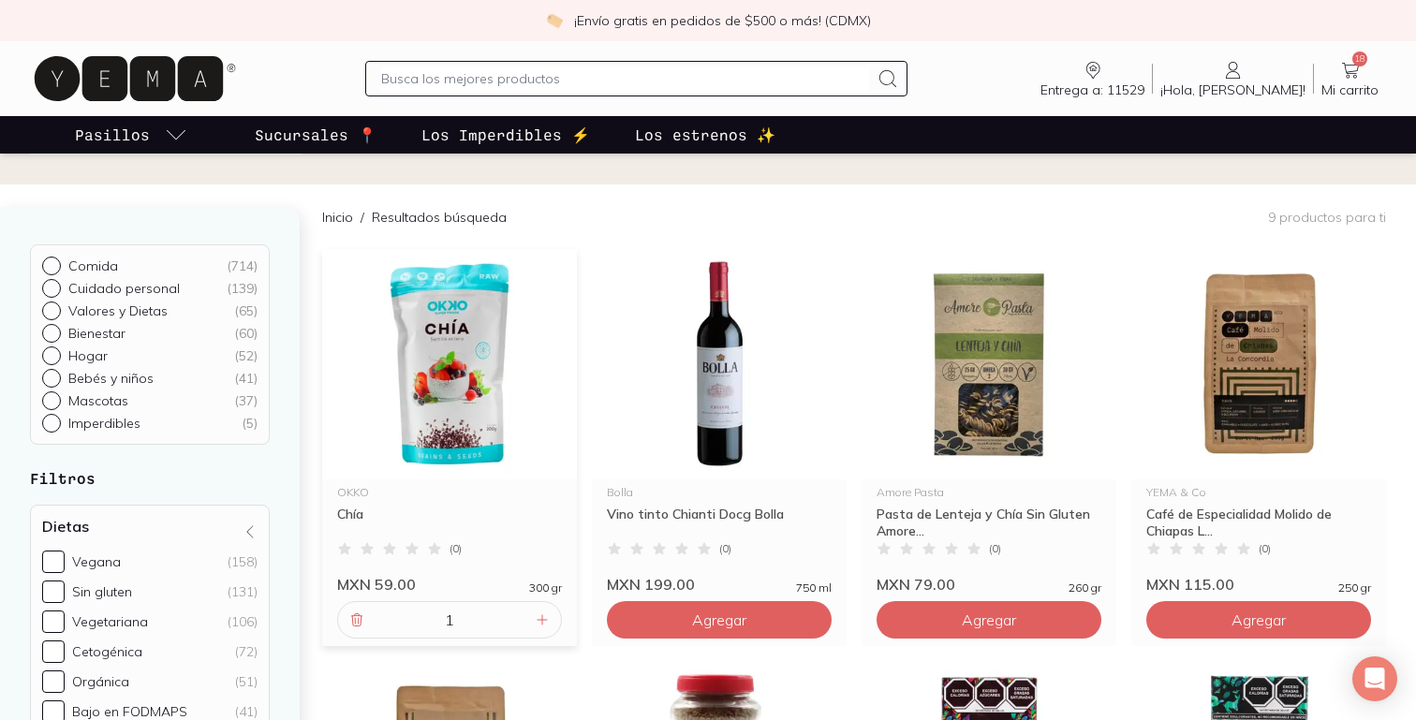
scroll to position [136, 0]
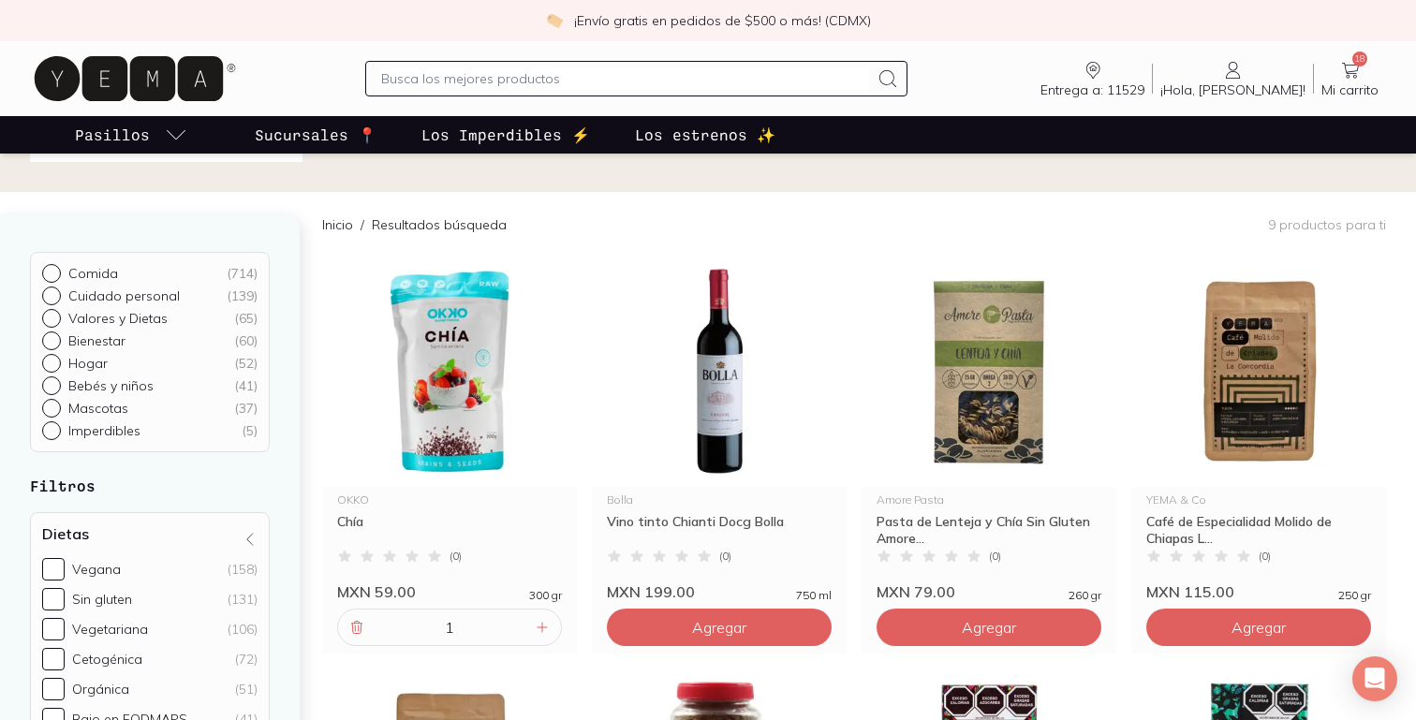
click at [517, 69] on input "text" at bounding box center [625, 78] width 488 height 22
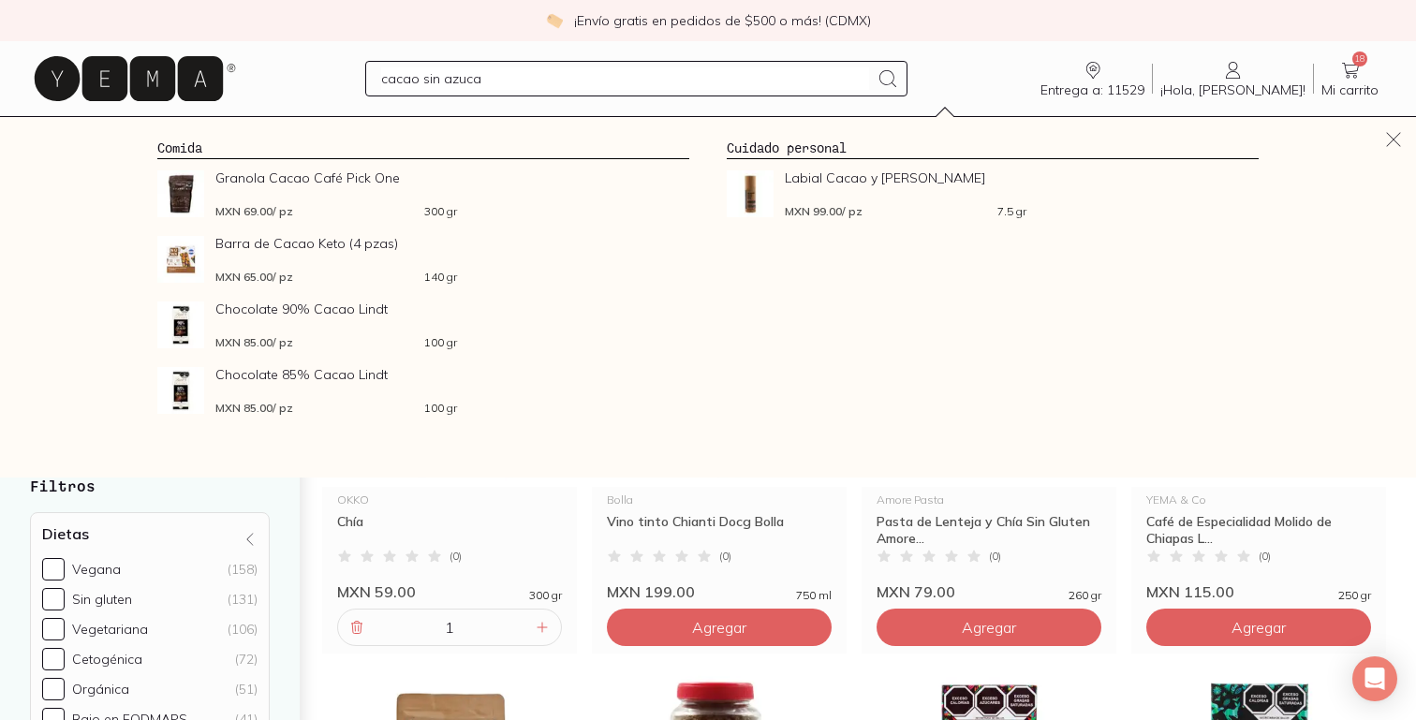
type input "cacao sin azucar"
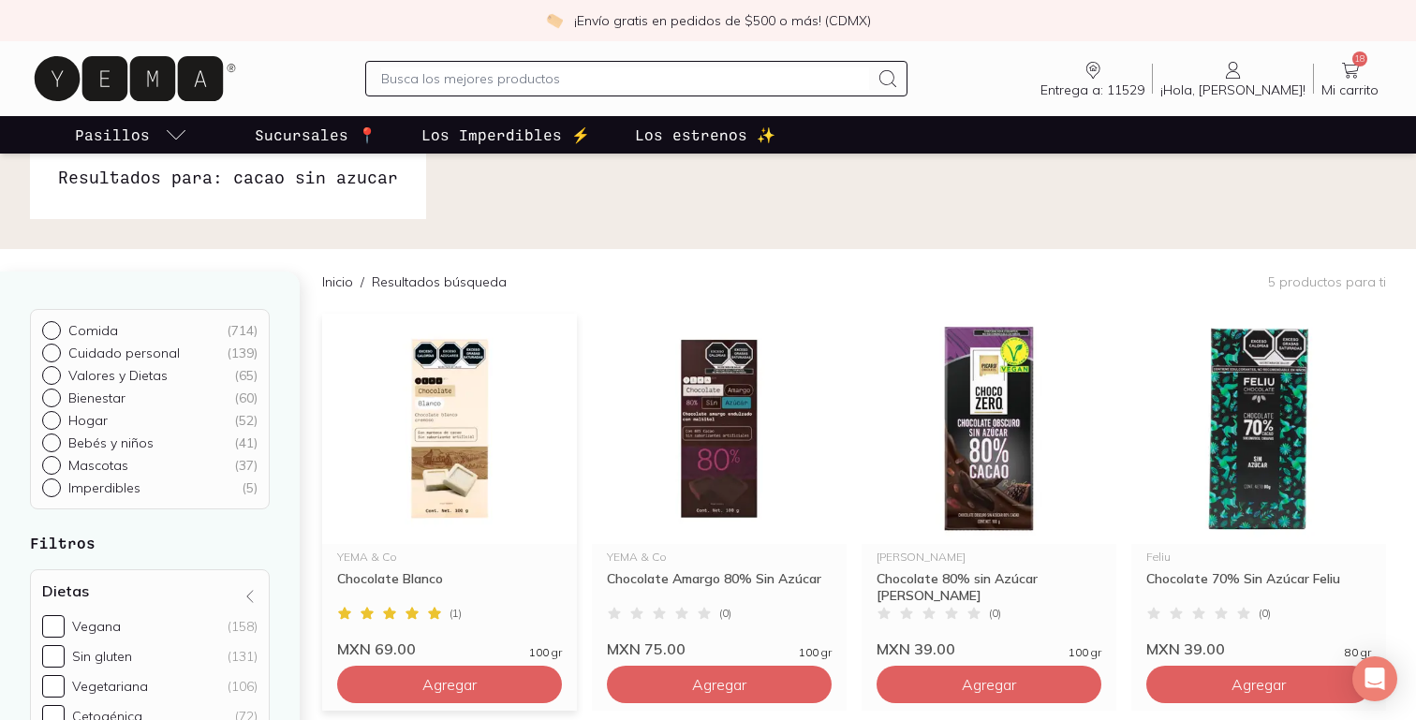
scroll to position [72, 0]
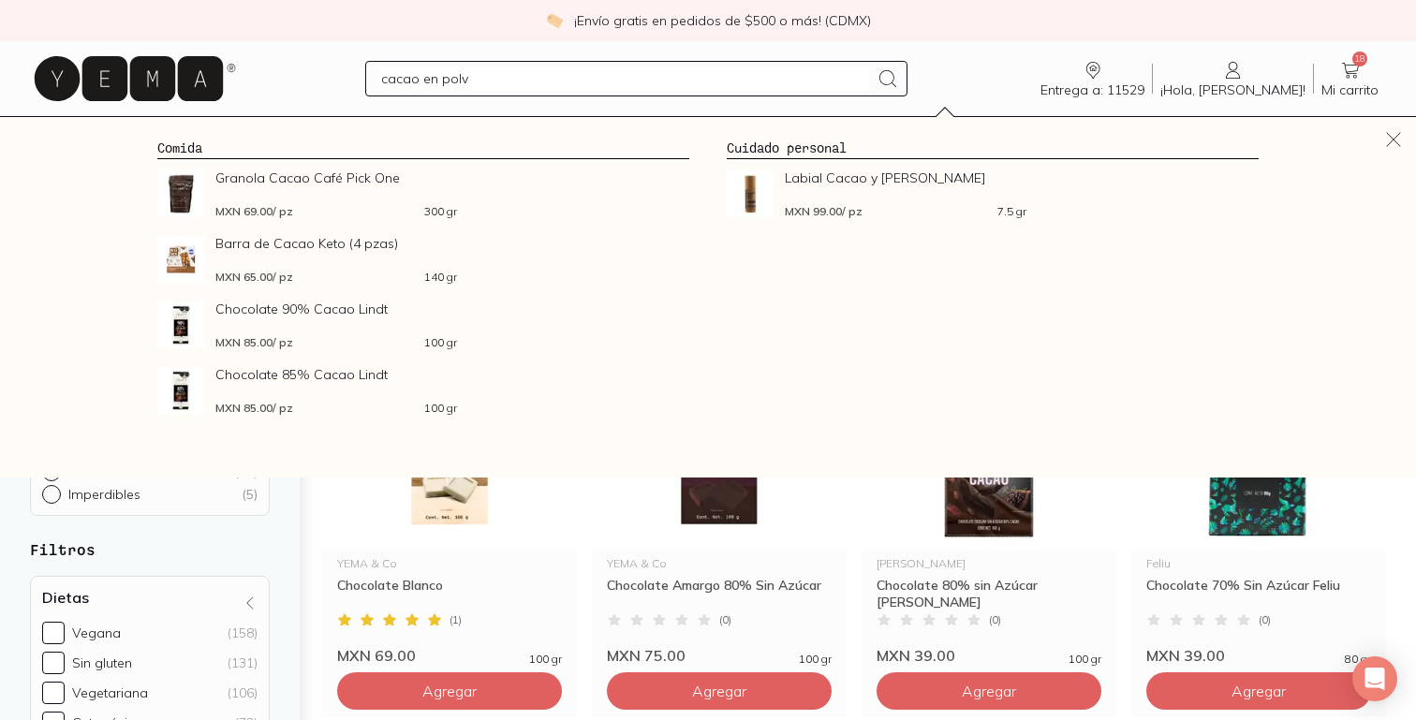
type input "cacao en polvo"
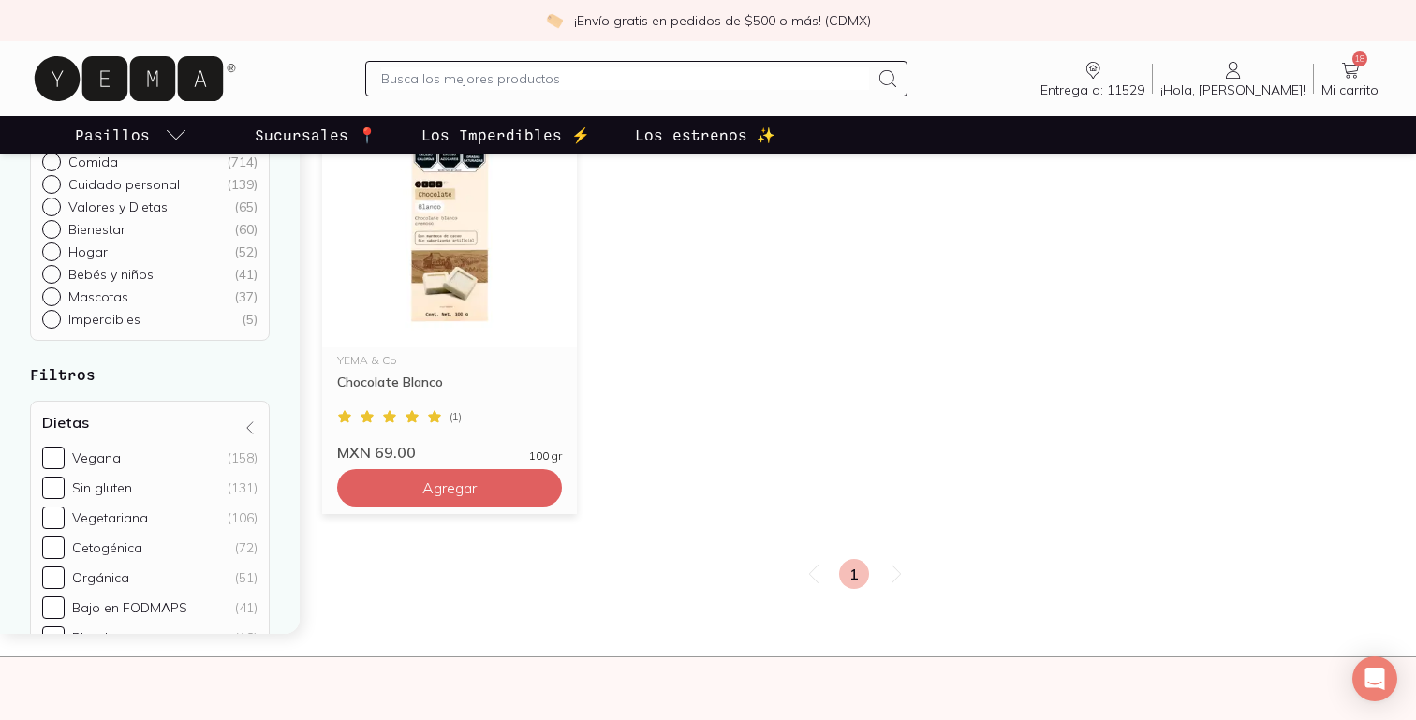
scroll to position [281, 0]
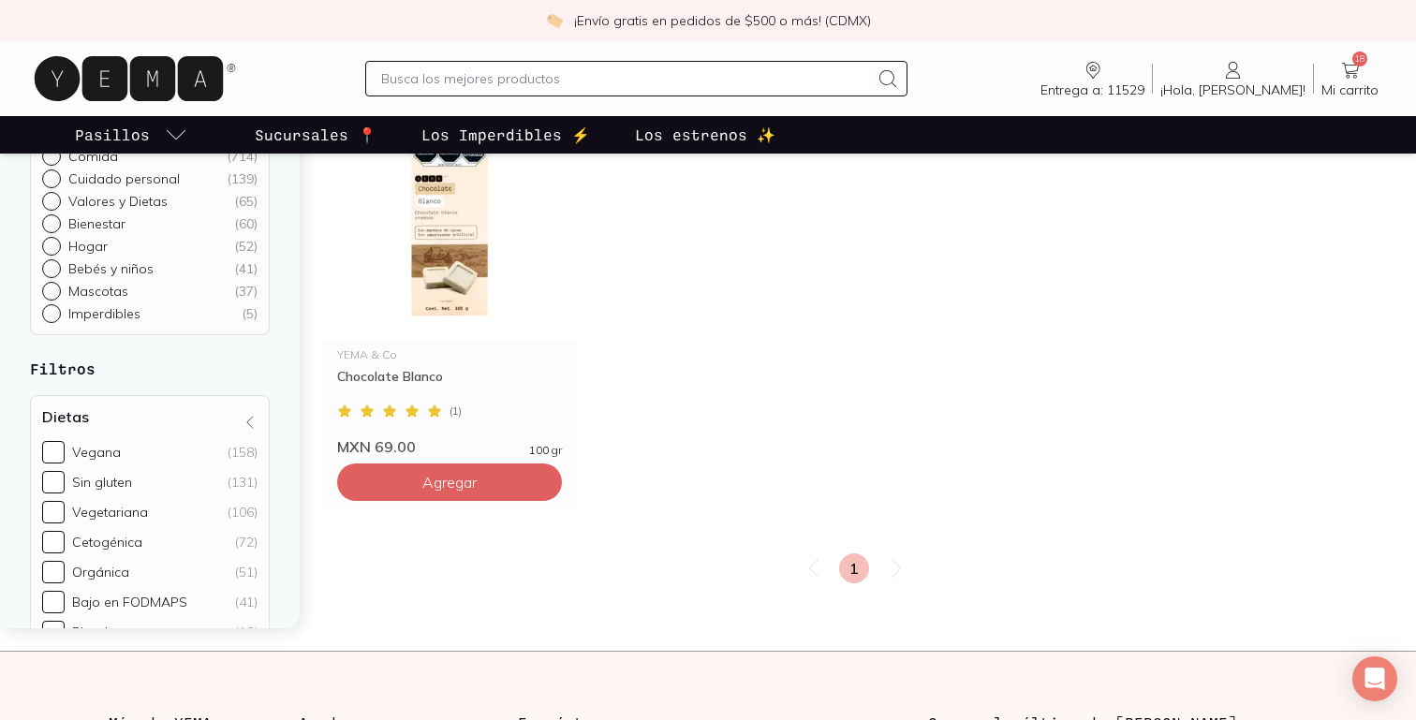
click at [415, 81] on input "text" at bounding box center [625, 78] width 488 height 22
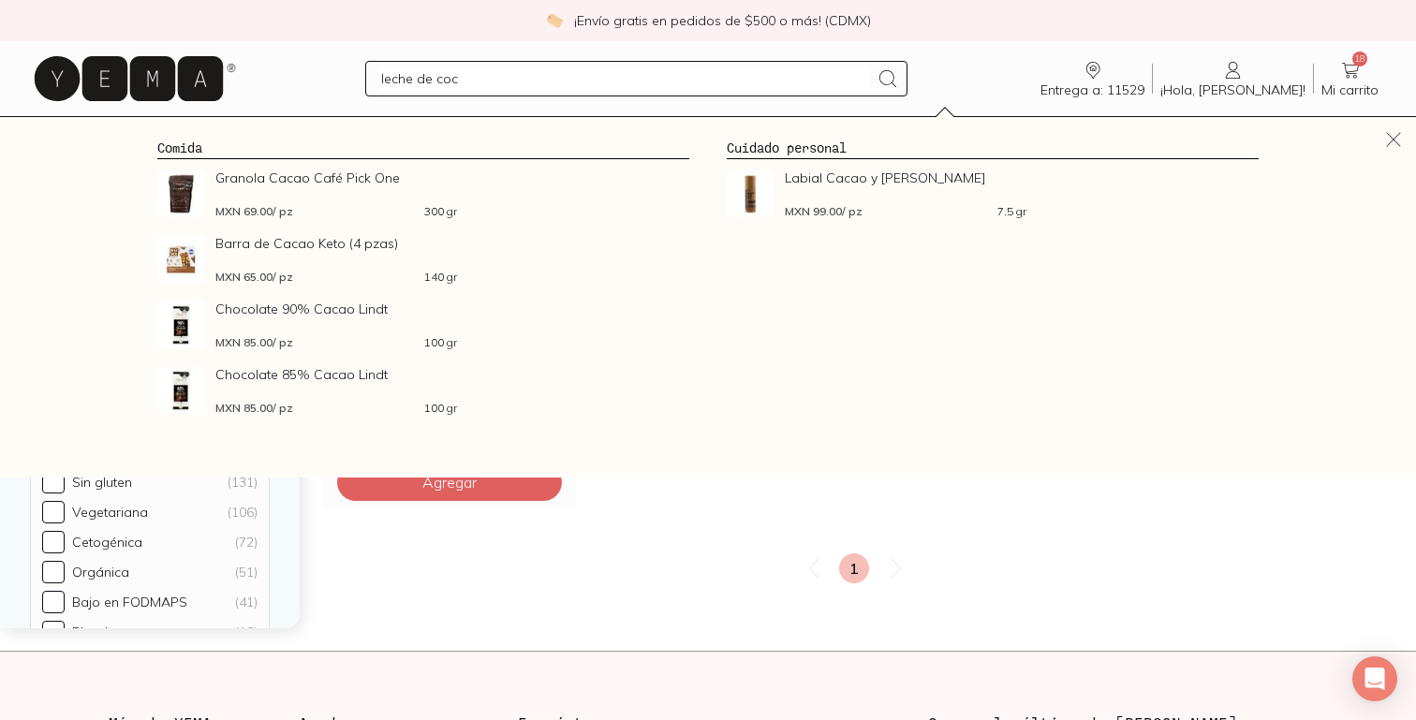
type input "leche de coco"
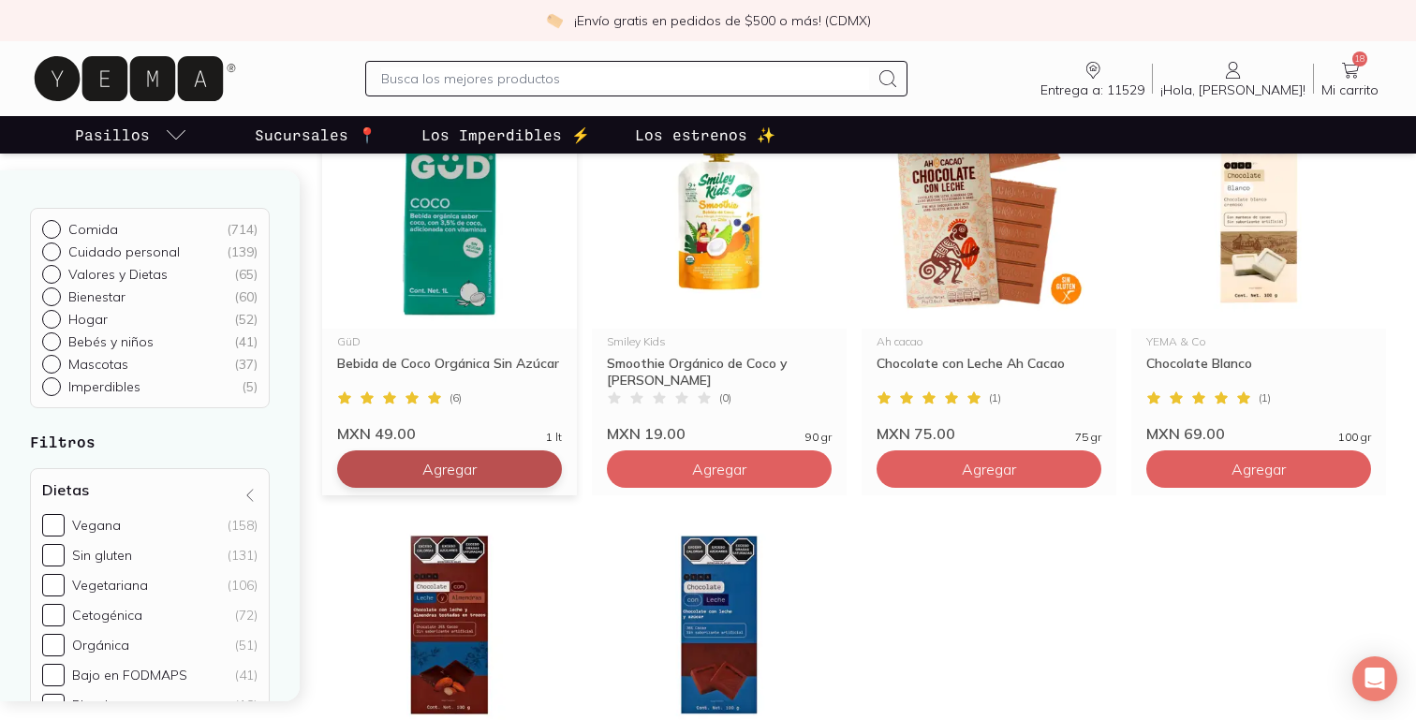
scroll to position [274, 0]
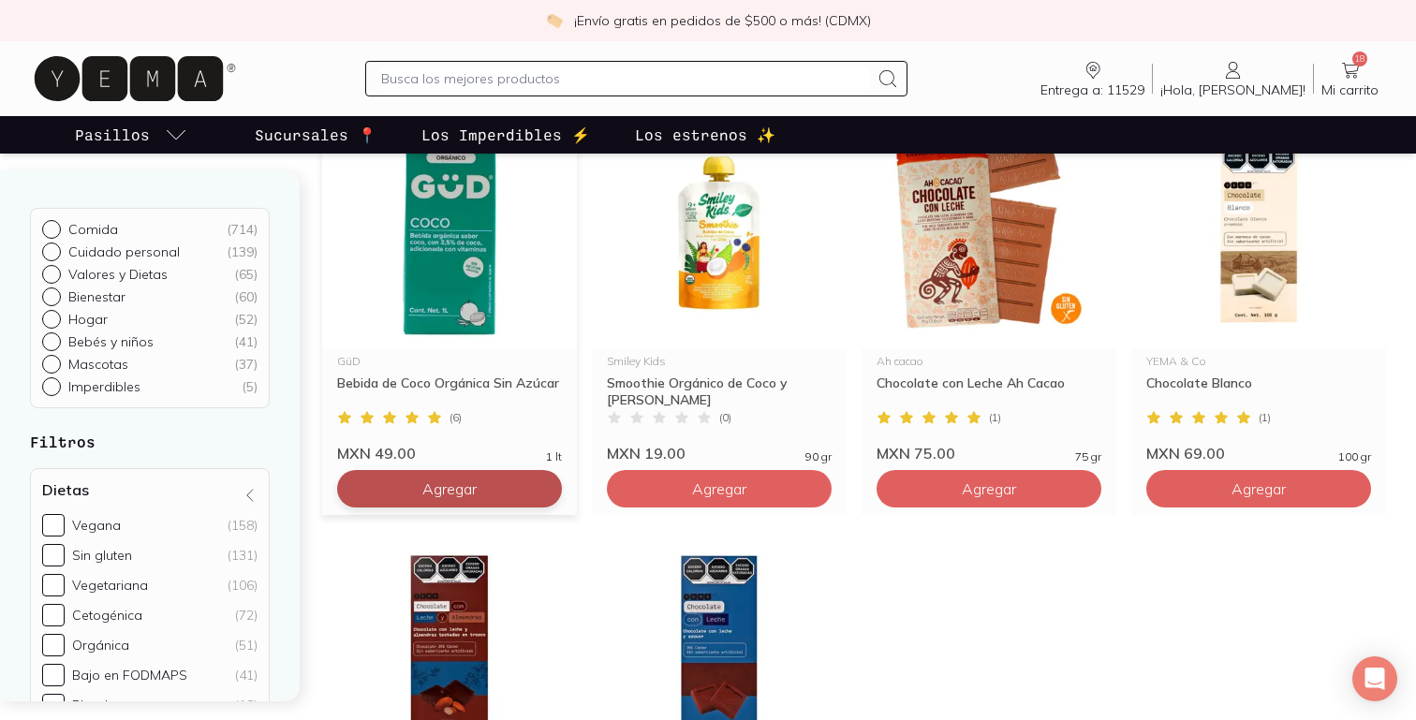
click at [466, 479] on span "Agregar" at bounding box center [449, 488] width 54 height 19
click at [531, 81] on input "text" at bounding box center [625, 78] width 488 height 22
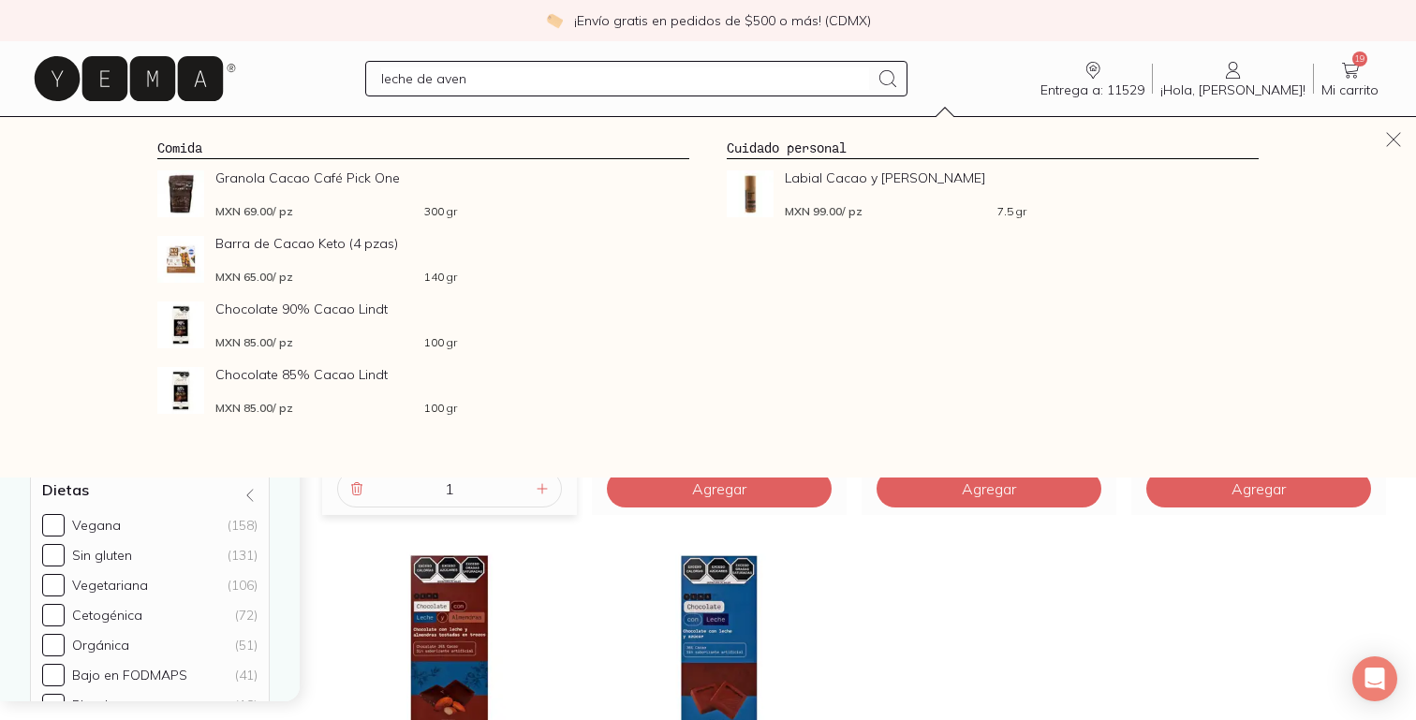
type input "leche de avena"
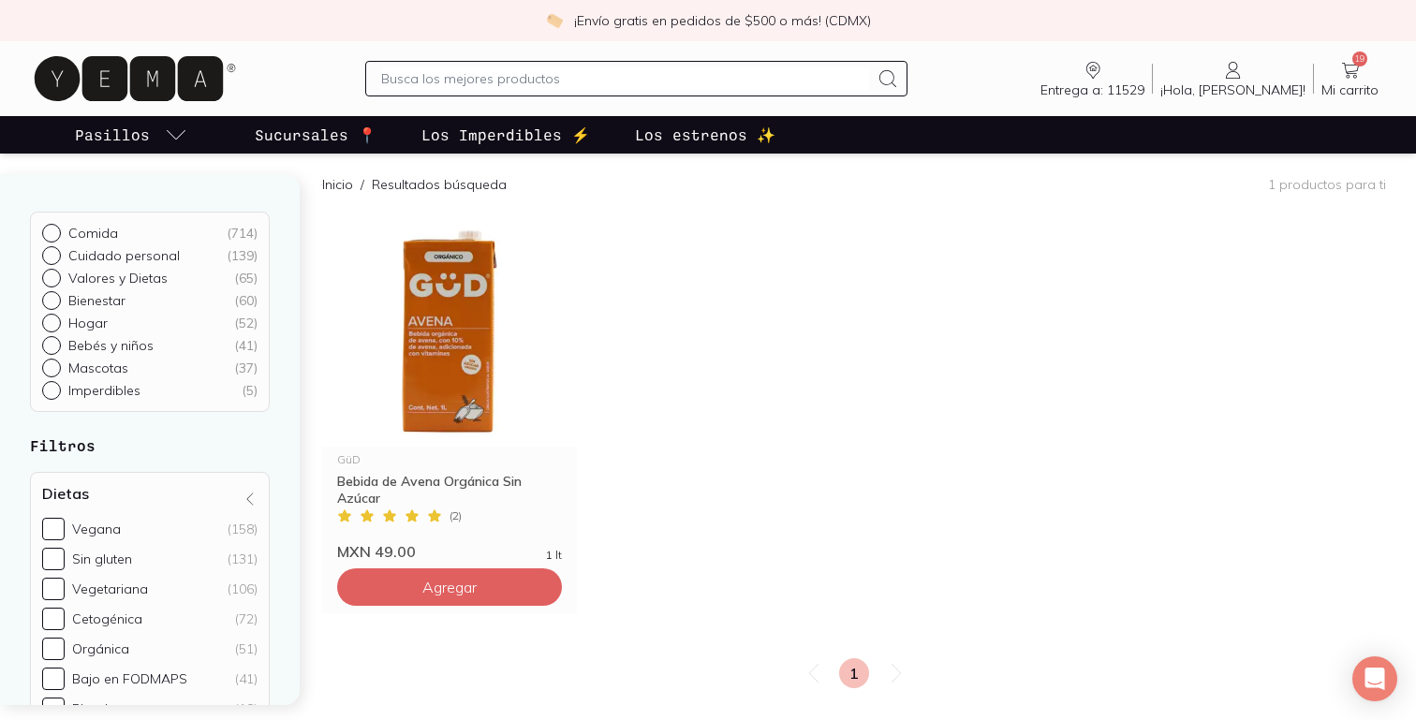
scroll to position [178, 0]
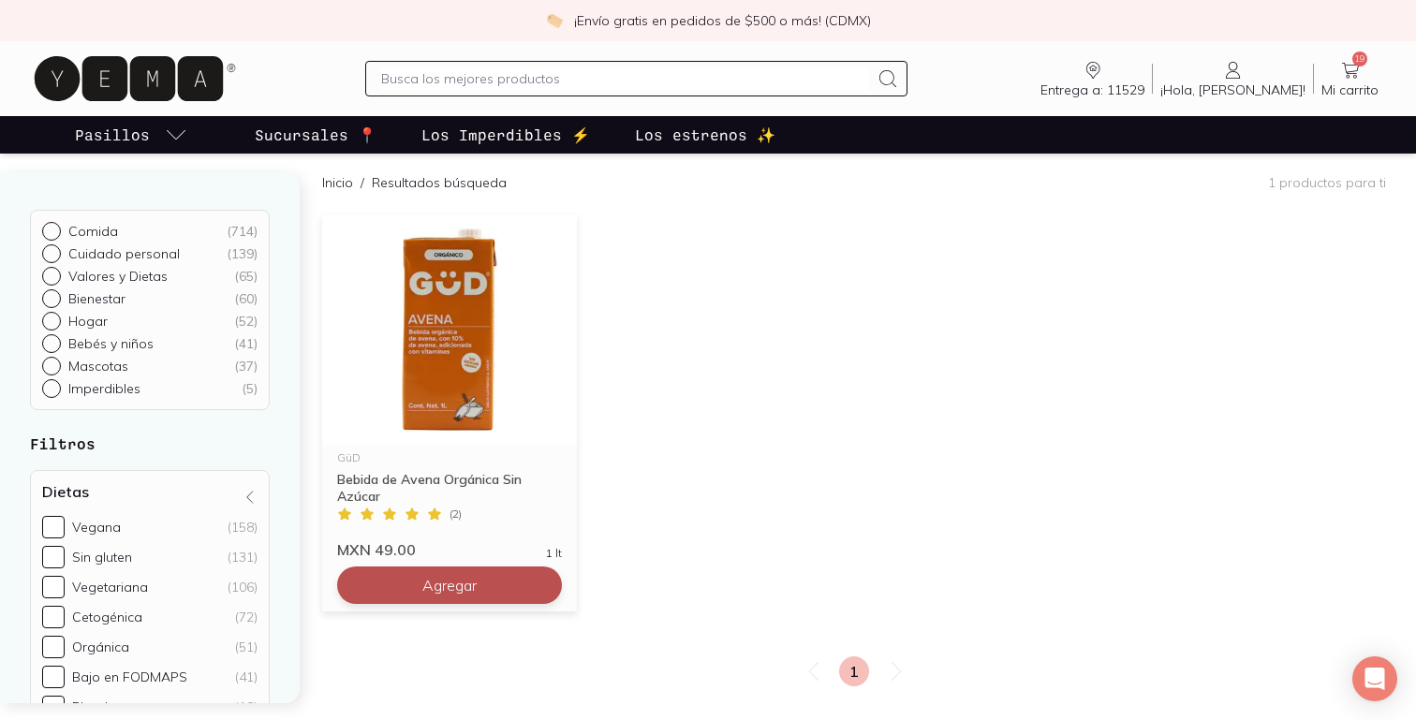
click at [524, 566] on button "Agregar" at bounding box center [449, 584] width 225 height 37
click at [1363, 67] on link "20 Mi carrito Carrito" at bounding box center [1349, 78] width 72 height 39
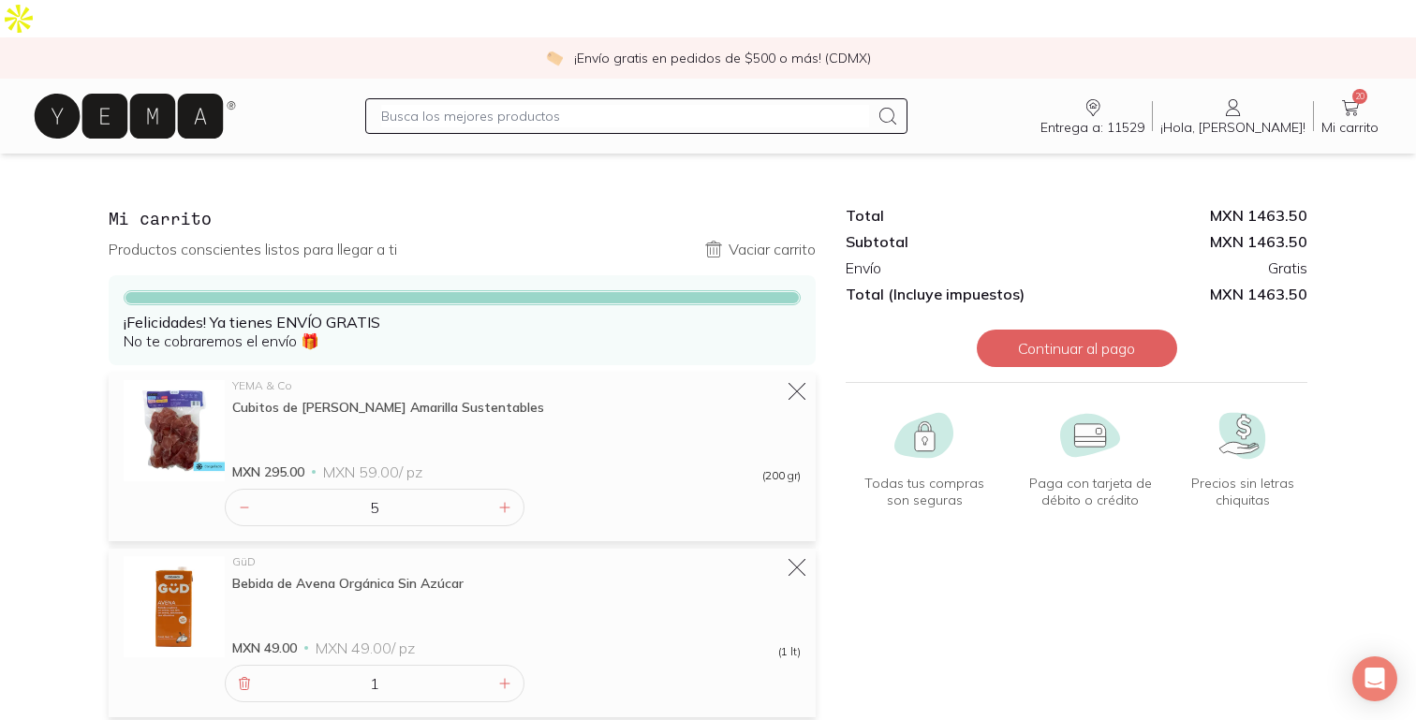
click at [495, 105] on input "text" at bounding box center [625, 116] width 488 height 22
type input "anana"
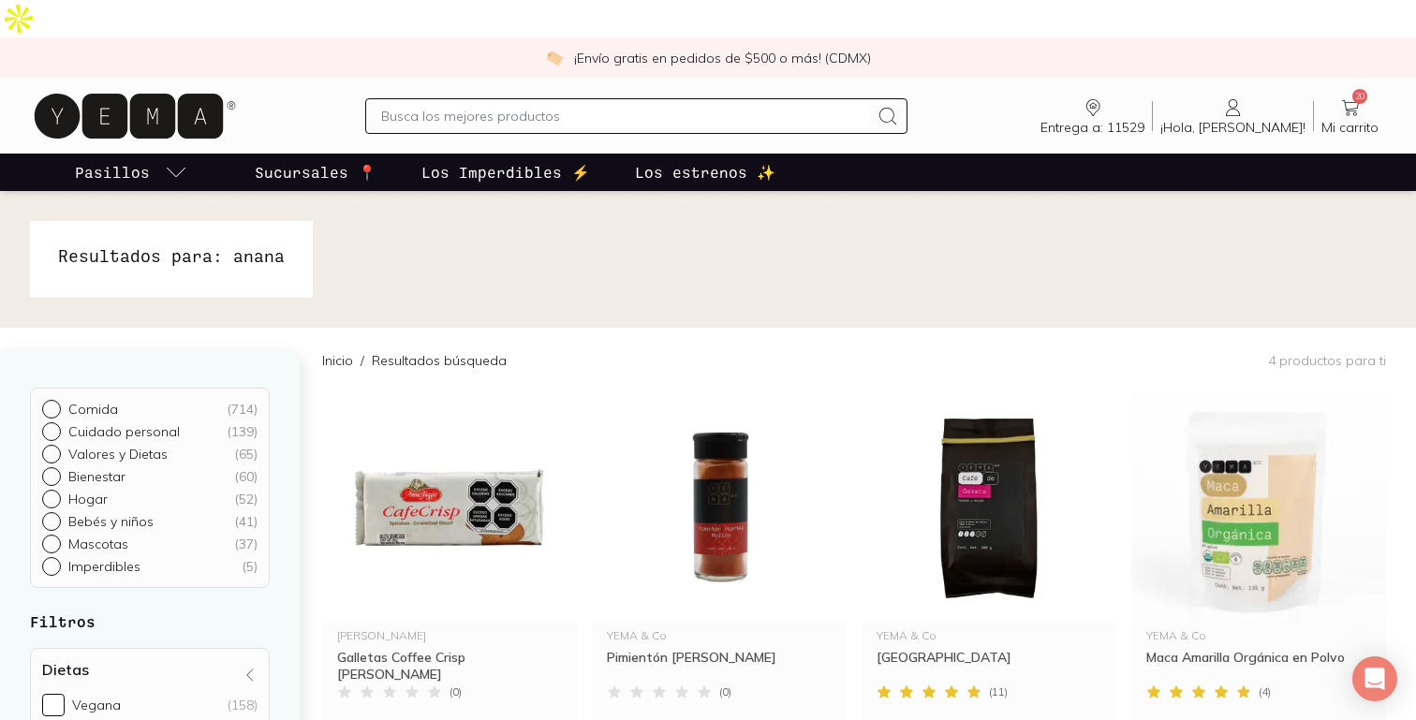
click at [442, 98] on div at bounding box center [636, 116] width 542 height 36
click at [400, 98] on div at bounding box center [636, 116] width 542 height 36
click at [455, 105] on input "text" at bounding box center [625, 116] width 488 height 22
type input "[PERSON_NAME]"
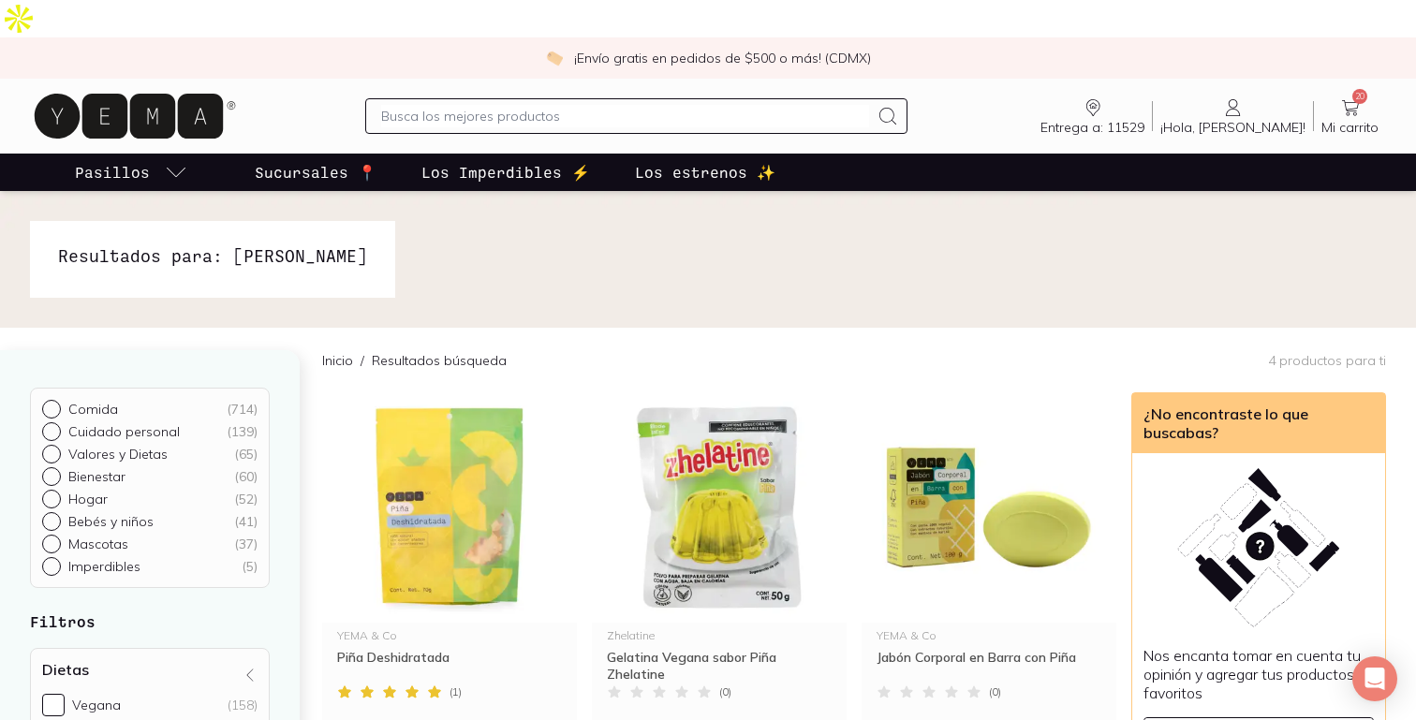
click at [1340, 119] on span "Mi carrito" at bounding box center [1349, 127] width 57 height 17
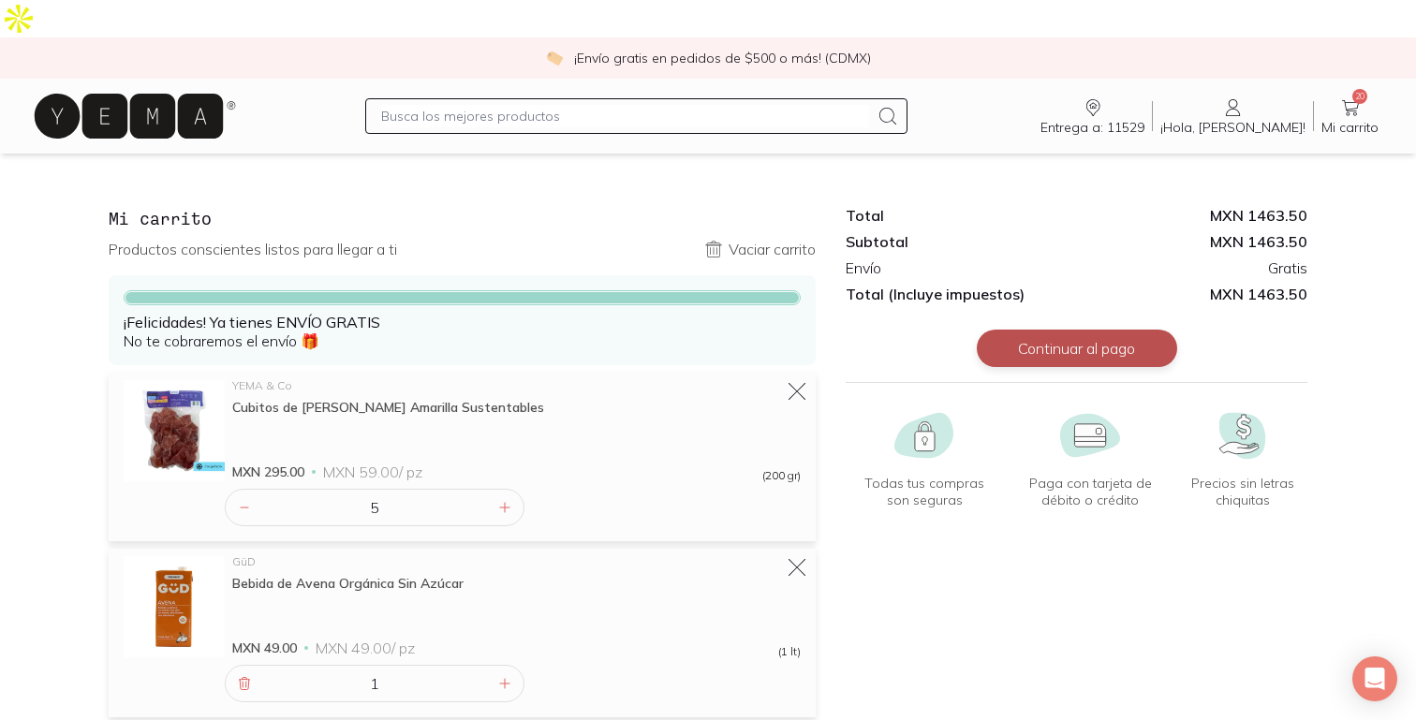
click at [1076, 330] on button "Continuar al pago" at bounding box center [1076, 348] width 200 height 37
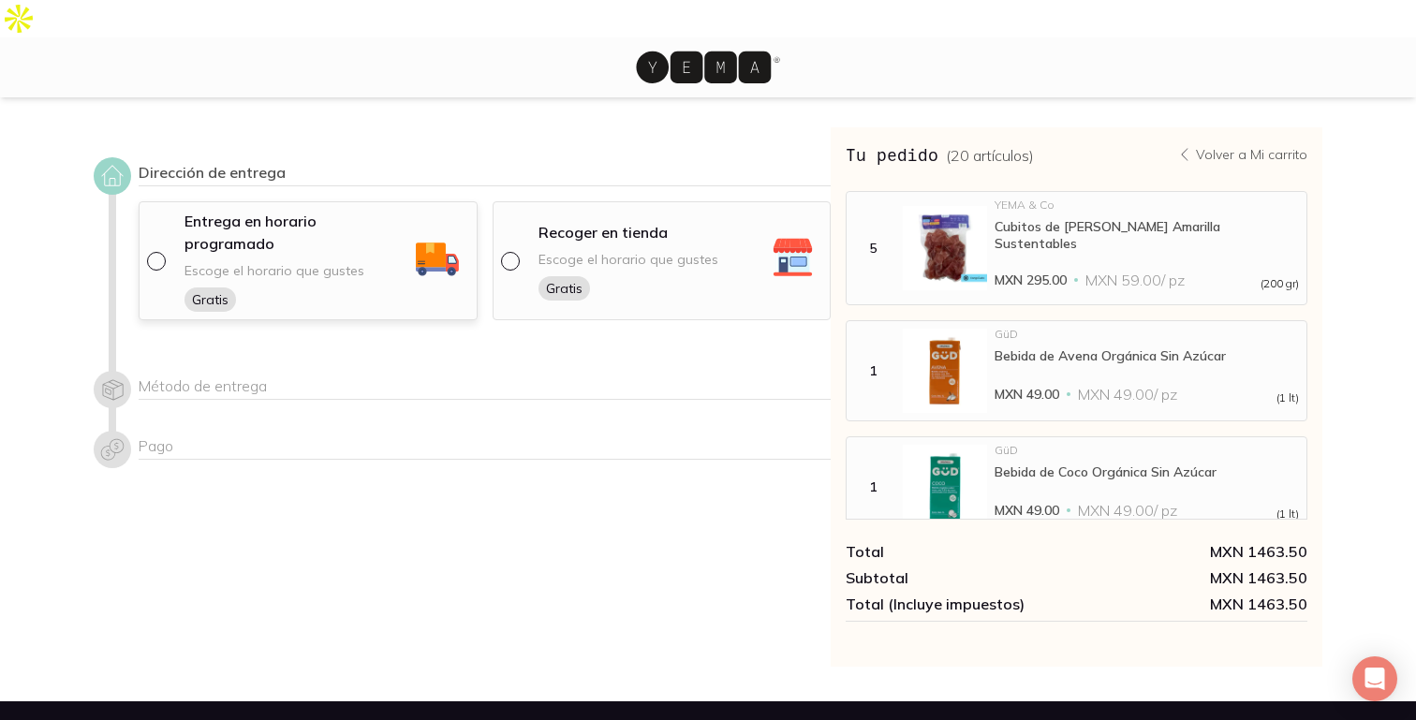
click at [162, 252] on div at bounding box center [160, 261] width 26 height 19
click at [162, 252] on input "radio" at bounding box center [154, 259] width 15 height 15
radio input "true"
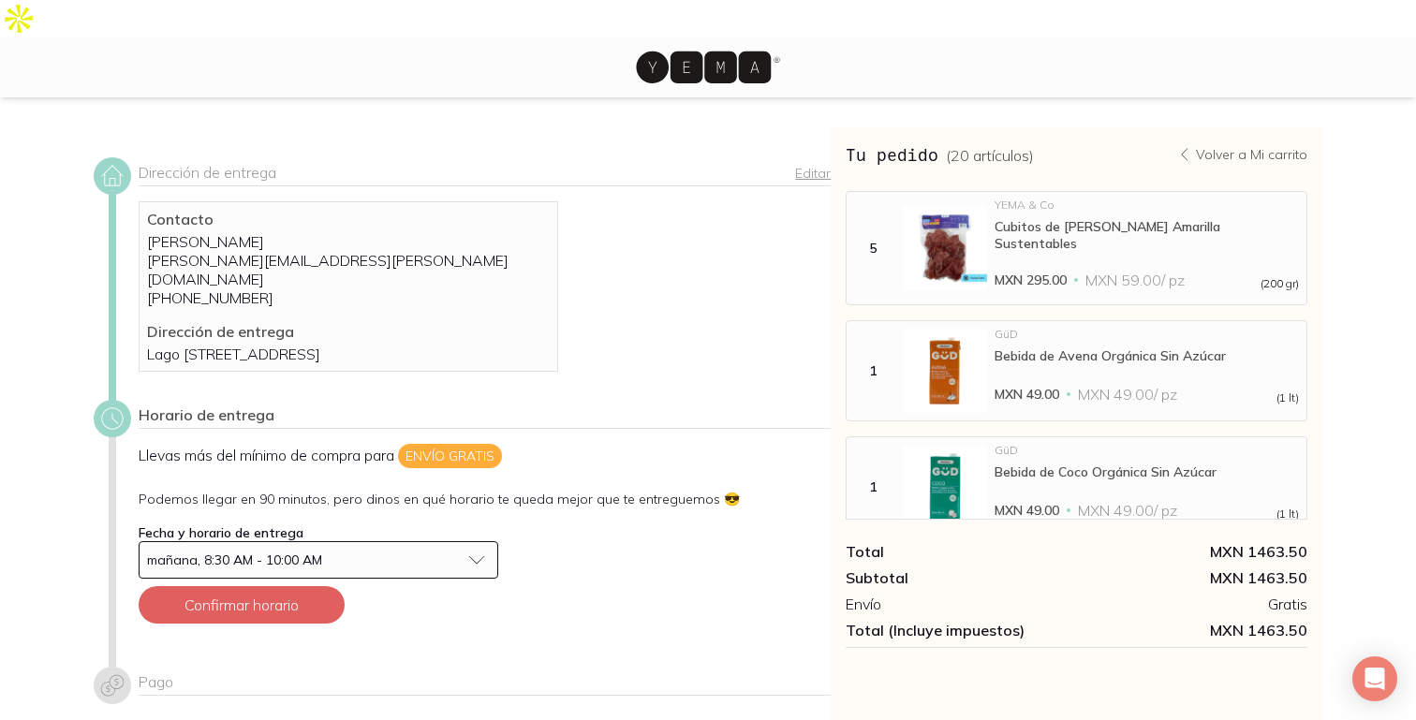
scroll to position [55, 0]
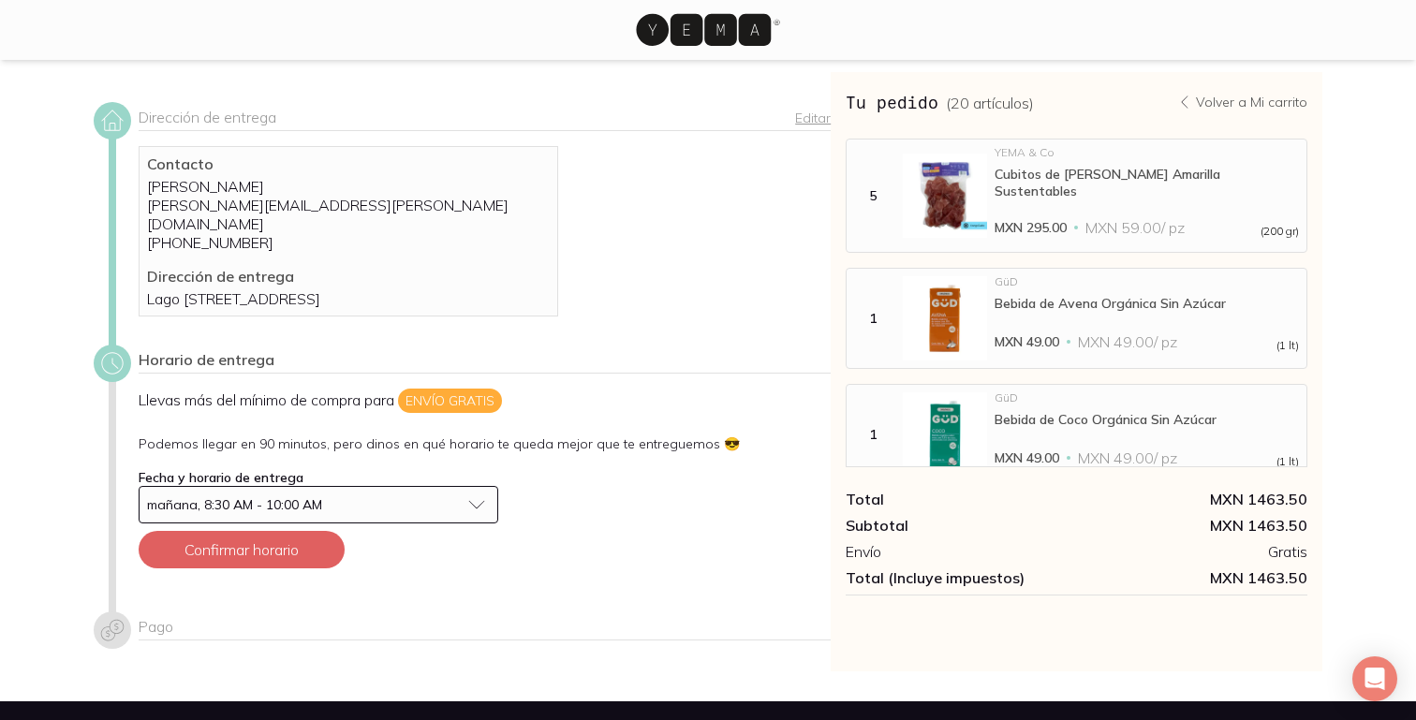
click at [398, 496] on div "mañana, 8:30 AM - 10:00 AM" at bounding box center [303, 504] width 313 height 17
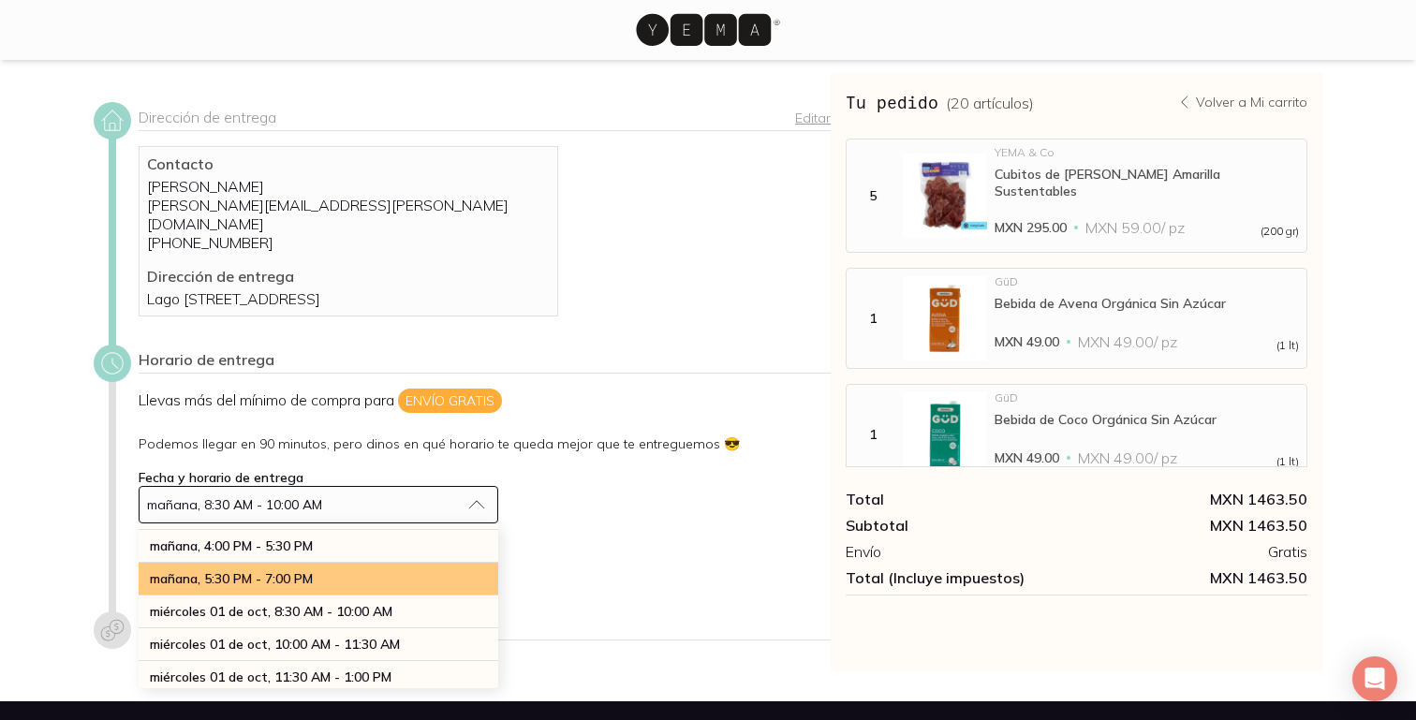
scroll to position [168, 0]
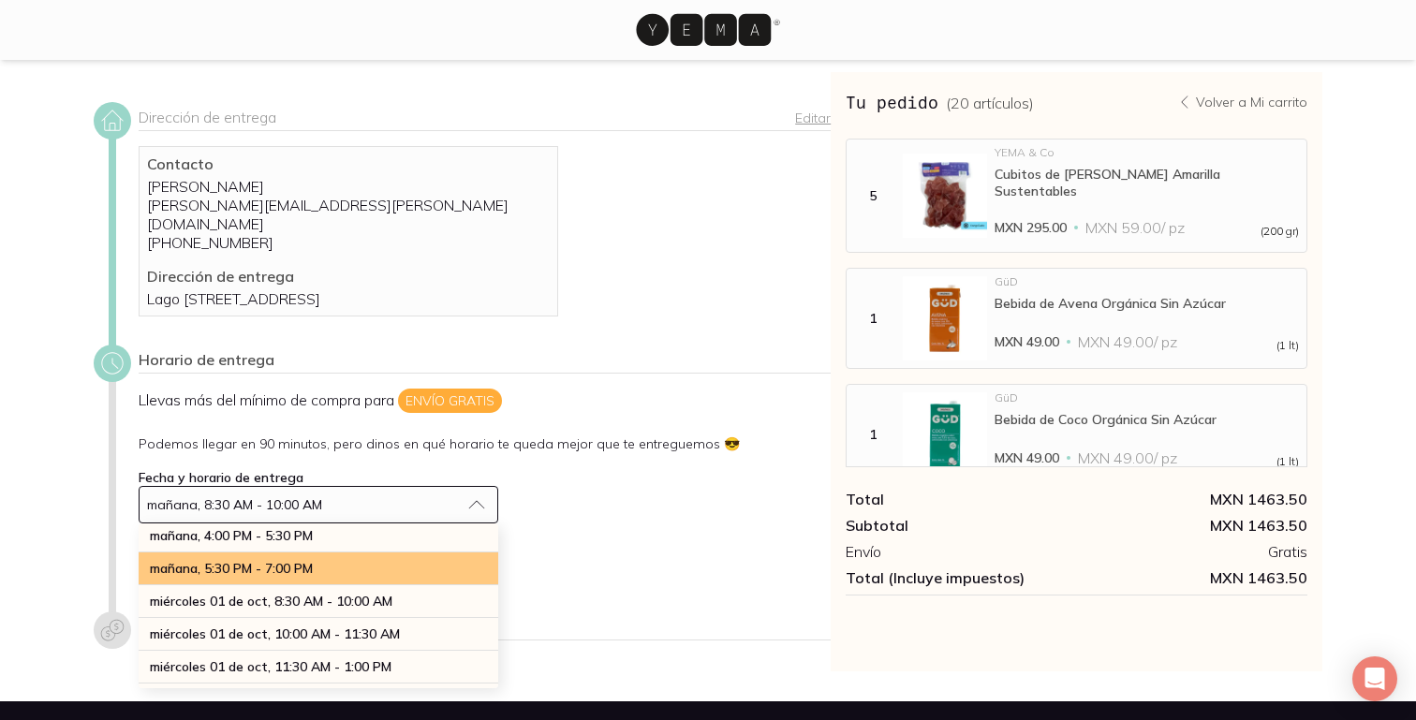
click at [409, 552] on div "mañana, 5:30 PM - 7:00 PM" at bounding box center [318, 568] width 359 height 33
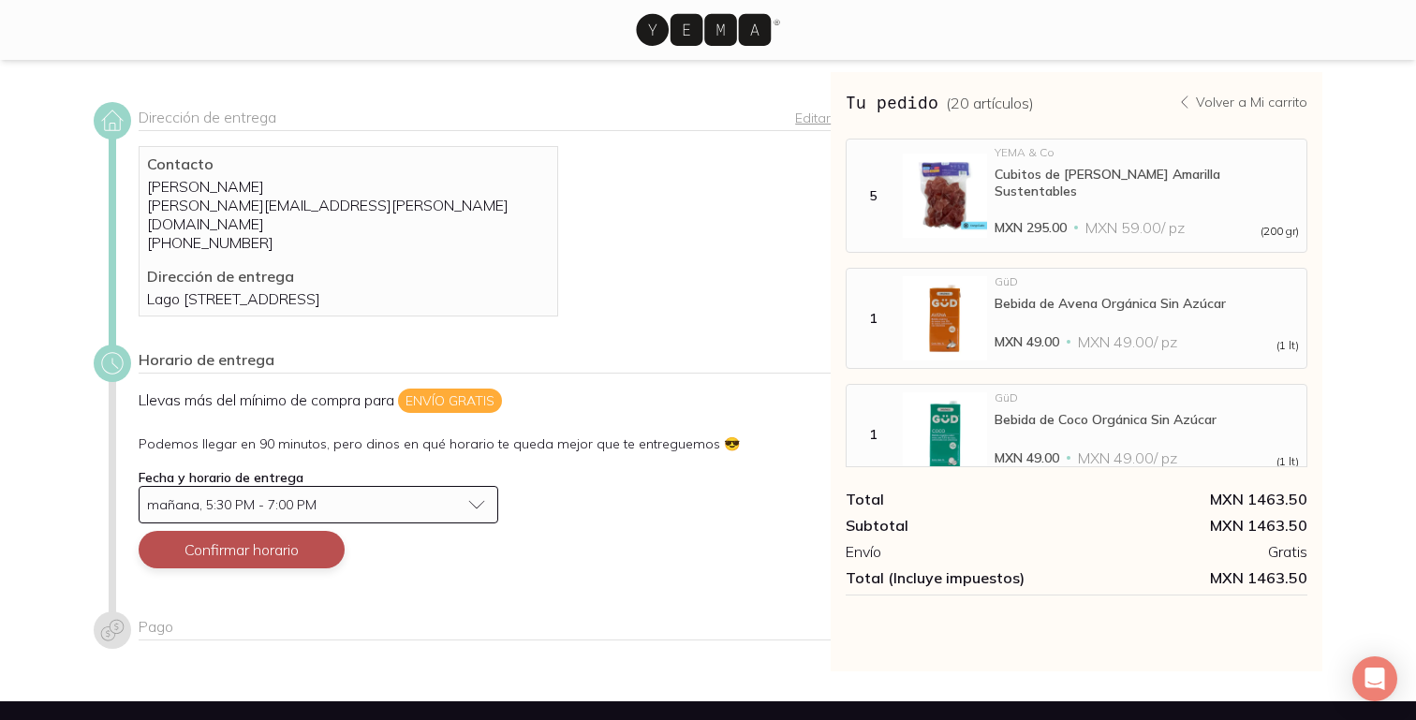
click at [305, 531] on button "Confirmar horario" at bounding box center [242, 549] width 206 height 37
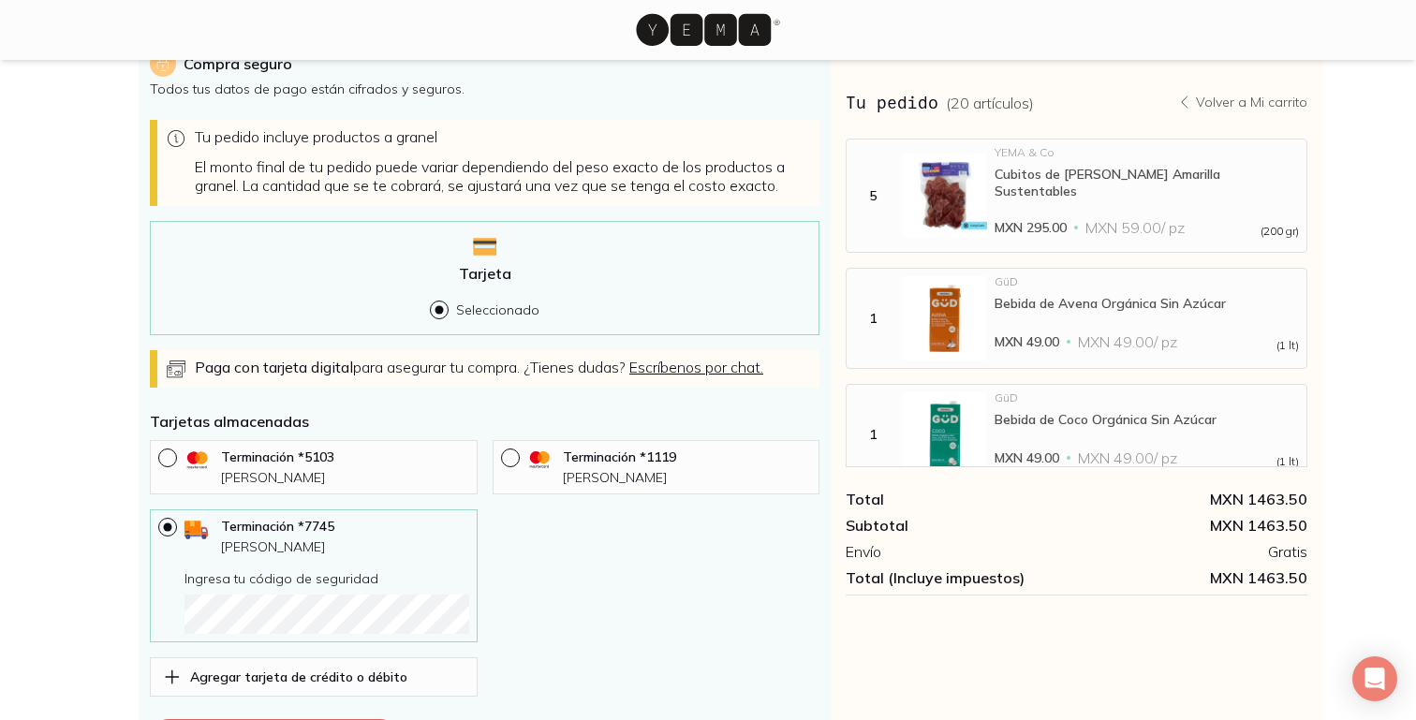
scroll to position [682, 0]
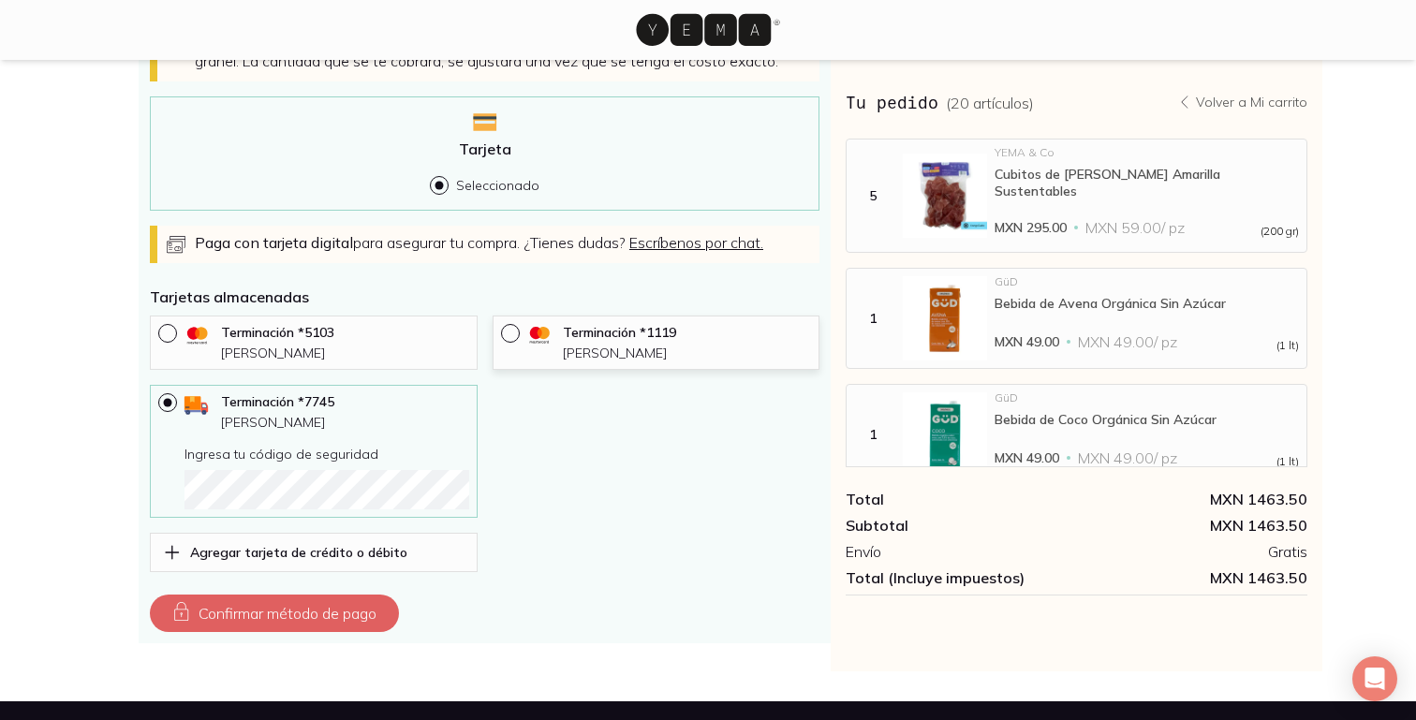
click at [508, 324] on div at bounding box center [514, 333] width 26 height 19
click at [508, 324] on input "radio" at bounding box center [508, 331] width 15 height 15
radio input "true"
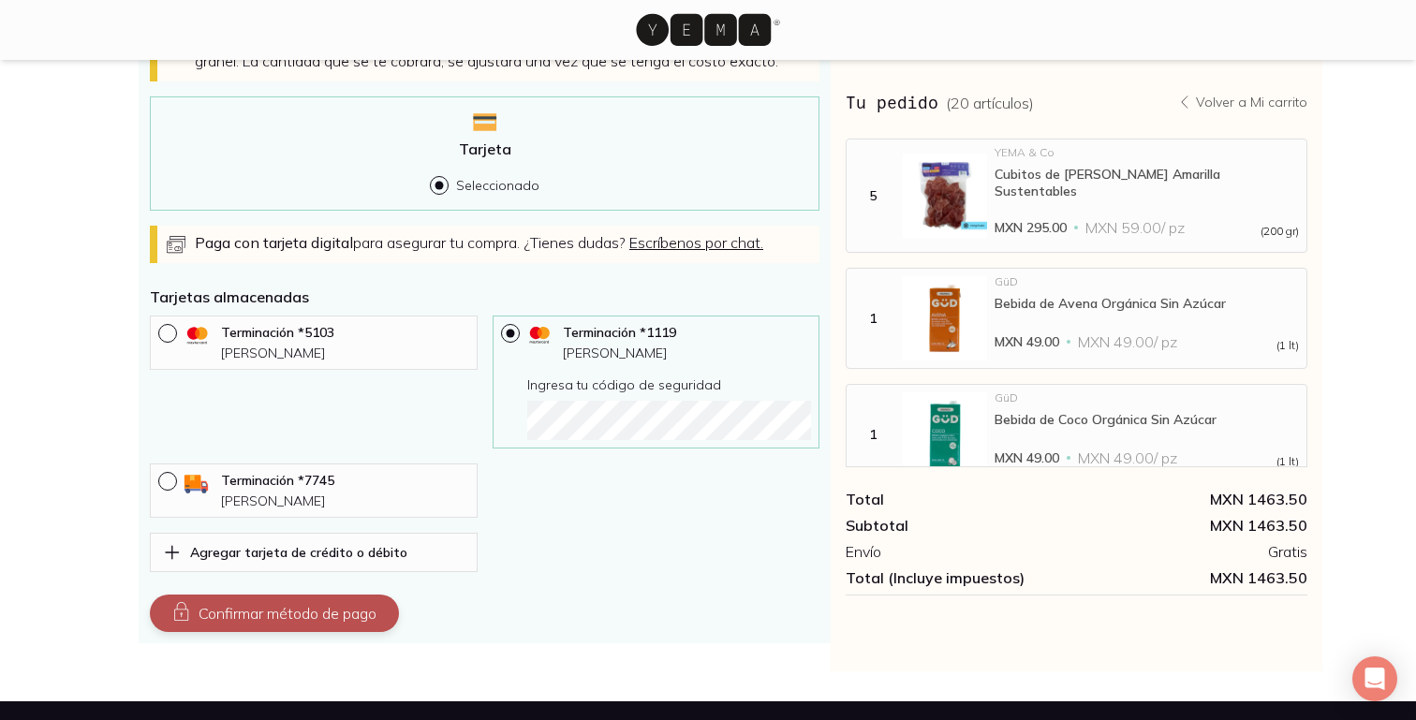
click at [358, 594] on button "Confirmar método de pago" at bounding box center [274, 612] width 249 height 37
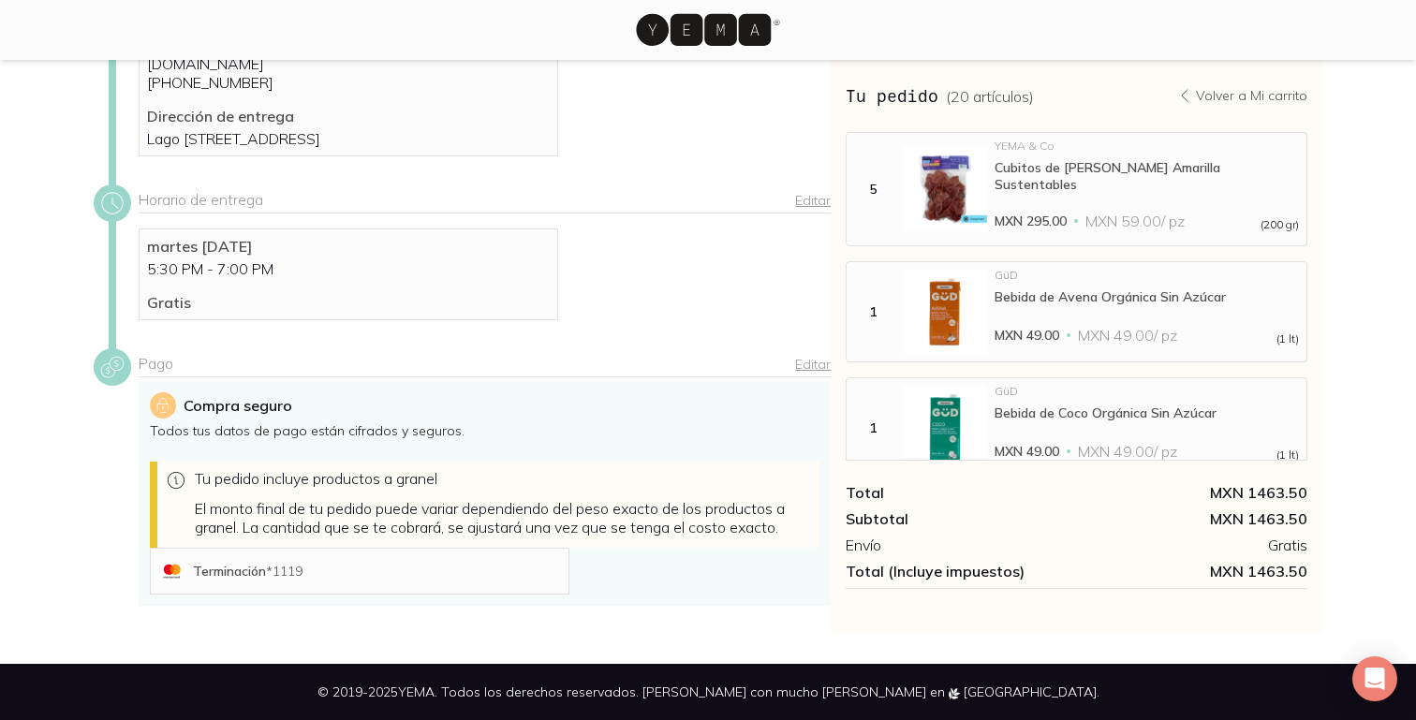
scroll to position [384, 0]
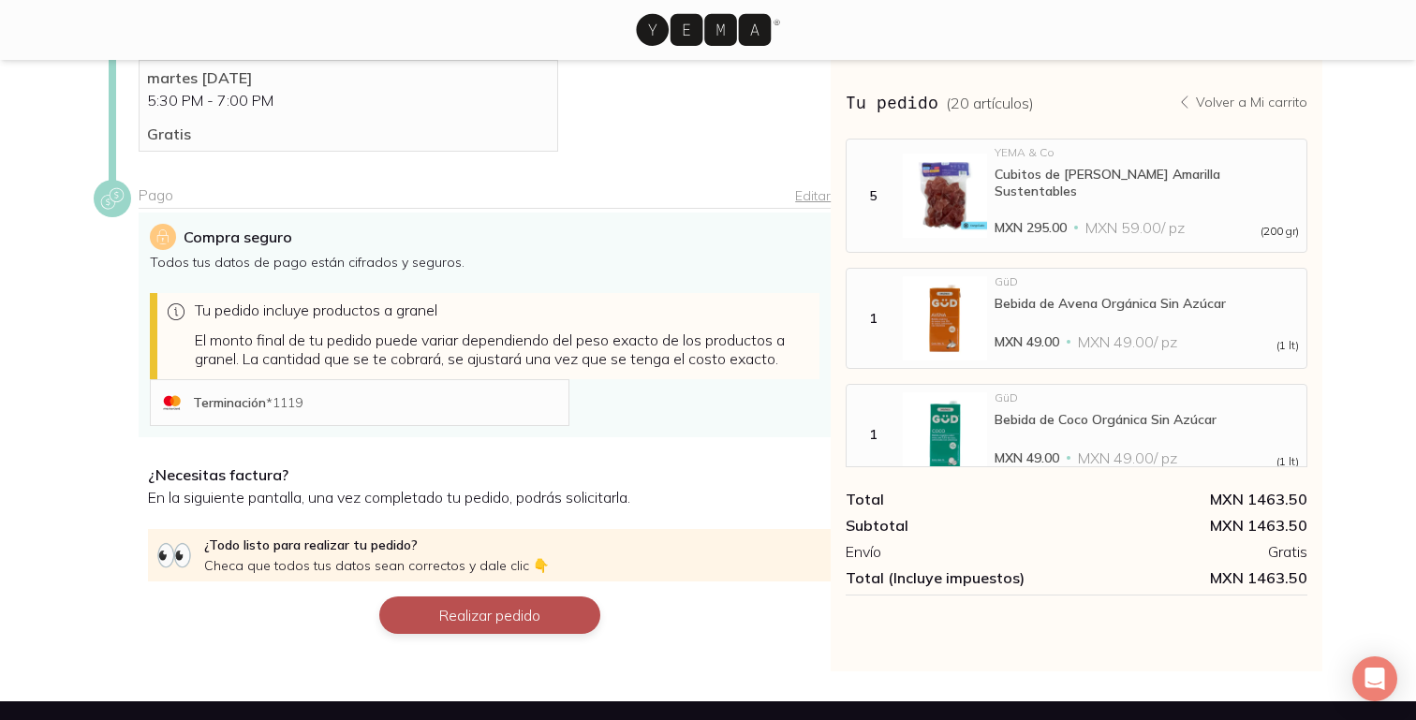
click at [466, 596] on button "Realizar pedido" at bounding box center [489, 614] width 221 height 37
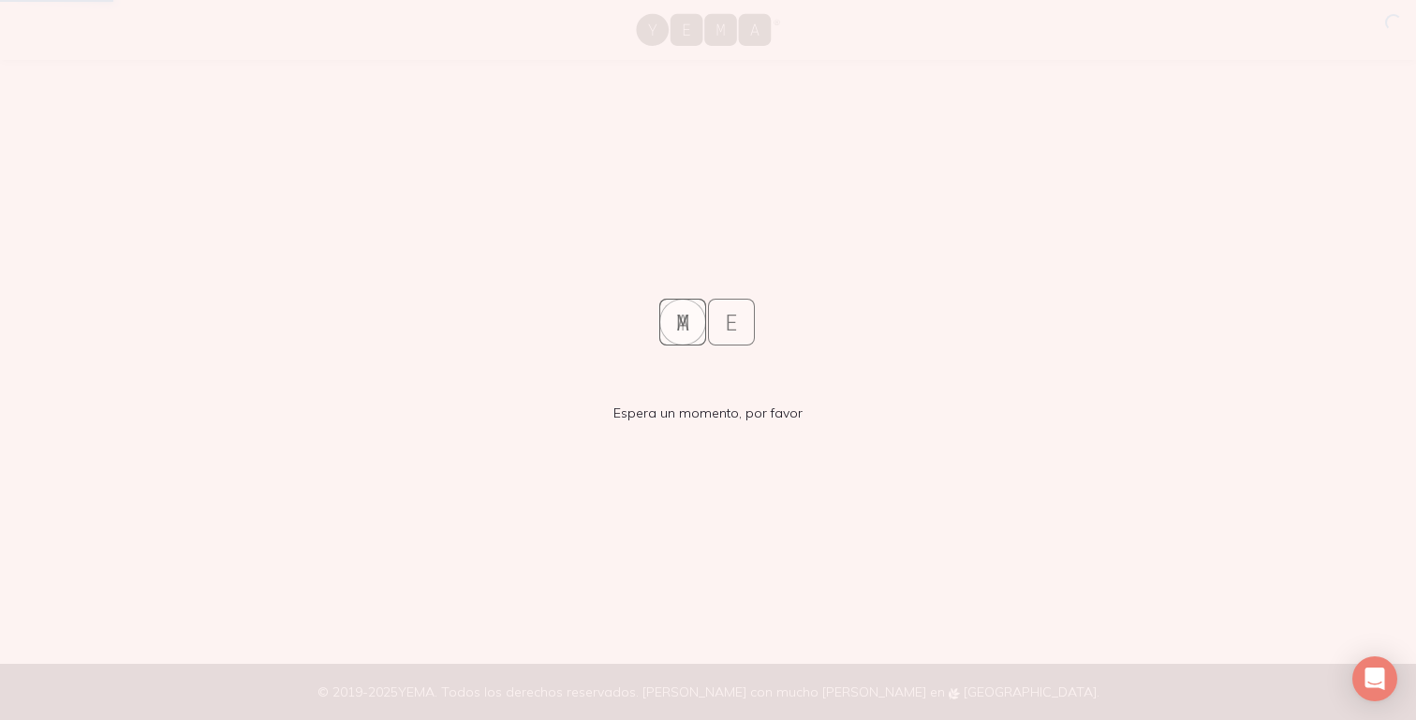
scroll to position [0, 0]
